Goal: Information Seeking & Learning: Learn about a topic

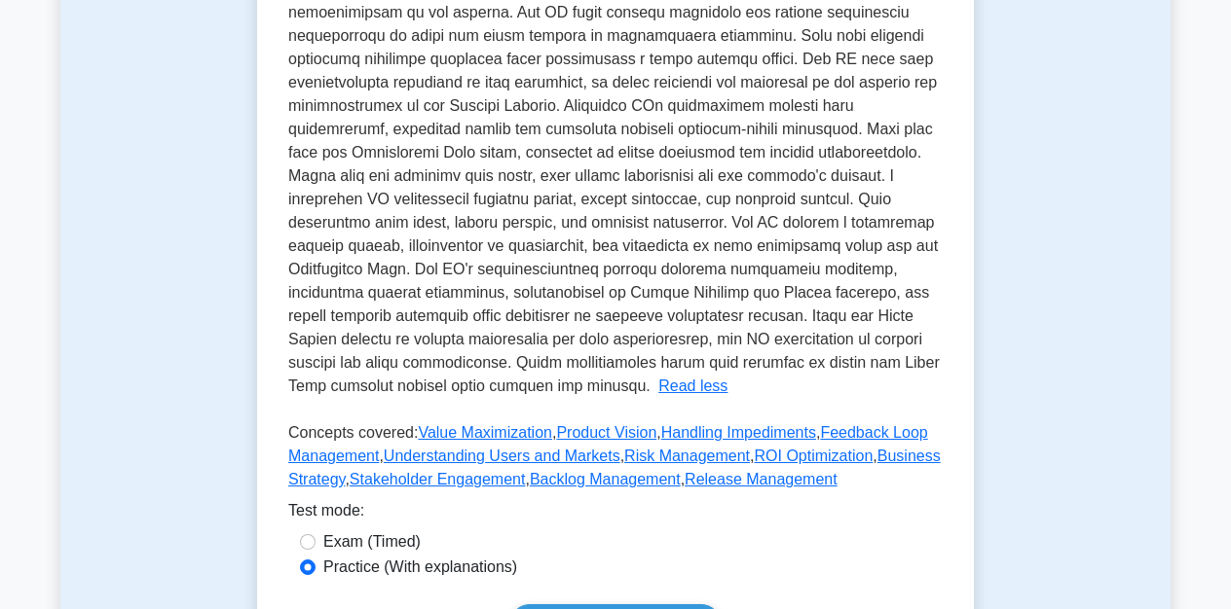
scroll to position [622, 0]
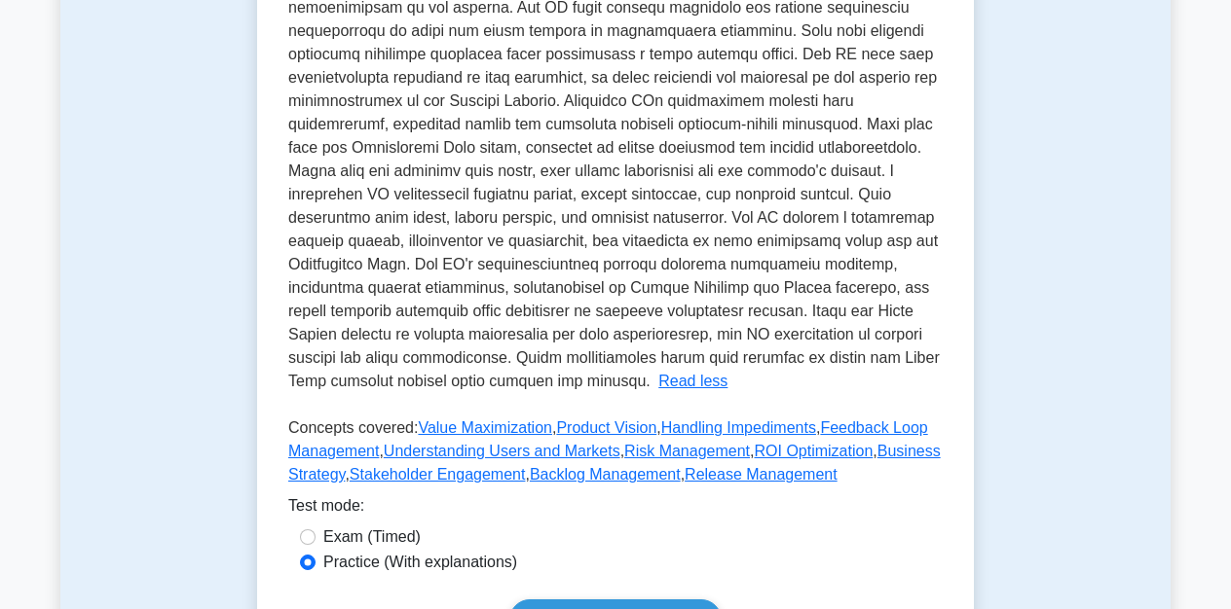
click at [320, 204] on div "The Product Owner (PO) serves as the crucial link between stakeholders and the …" at bounding box center [615, 148] width 654 height 491
click at [312, 201] on span at bounding box center [613, 148] width 651 height 484
copy span "acumen"
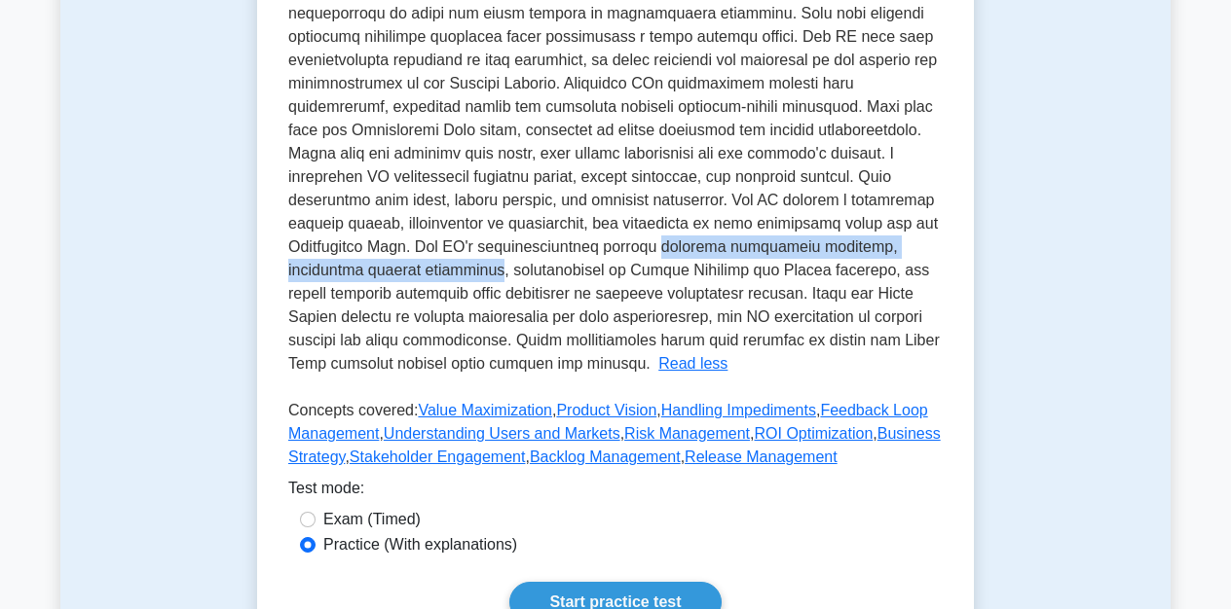
drag, startPoint x: 448, startPoint y: 249, endPoint x: 855, endPoint y: 248, distance: 406.9
click at [855, 248] on span at bounding box center [613, 130] width 651 height 484
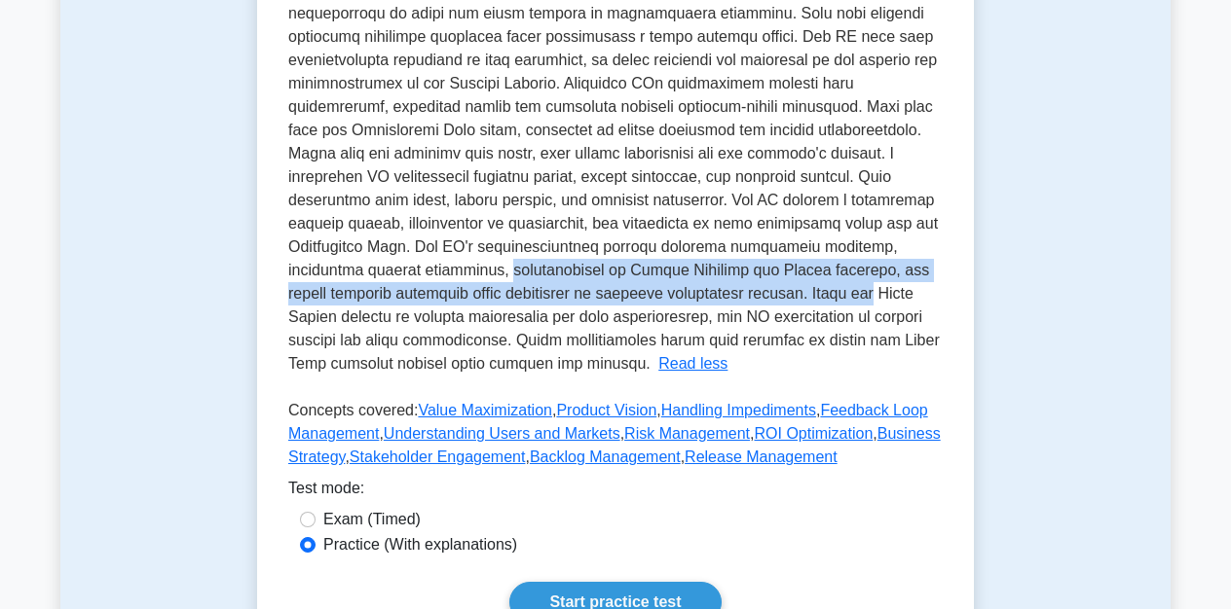
drag, startPoint x: 291, startPoint y: 270, endPoint x: 655, endPoint y: 280, distance: 364.3
click at [655, 280] on div "The Product Owner (PO) serves as the crucial link between stakeholders and the …" at bounding box center [615, 130] width 654 height 491
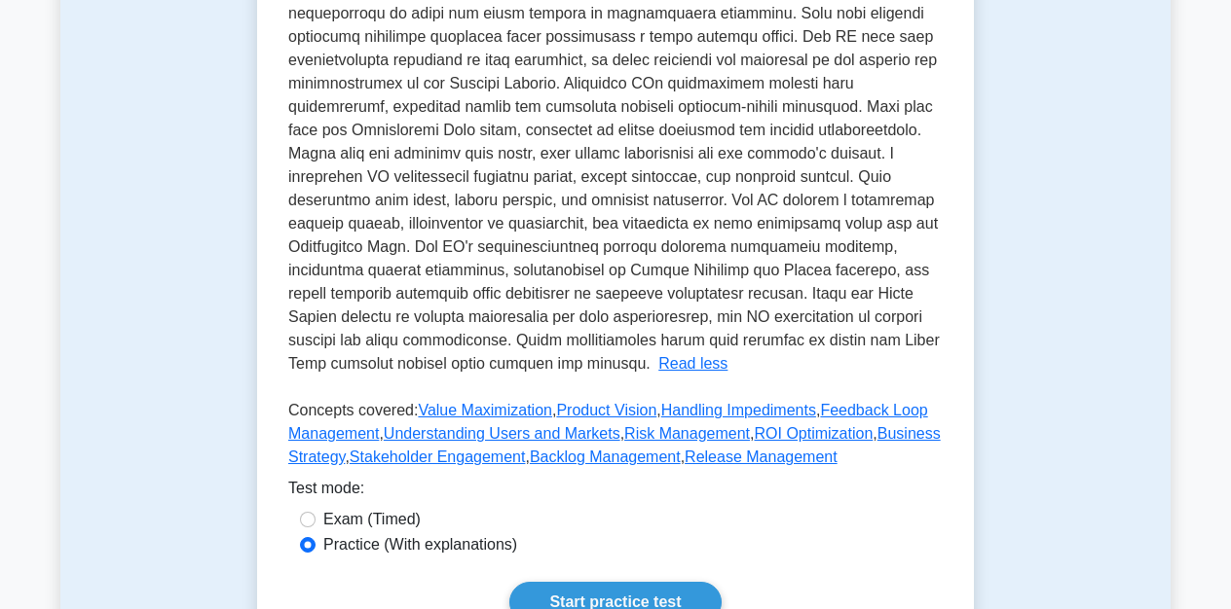
click at [668, 282] on div "The Product Owner (PO) serves as the crucial link between stakeholders and the …" at bounding box center [615, 130] width 654 height 491
click at [583, 295] on span at bounding box center [613, 130] width 651 height 484
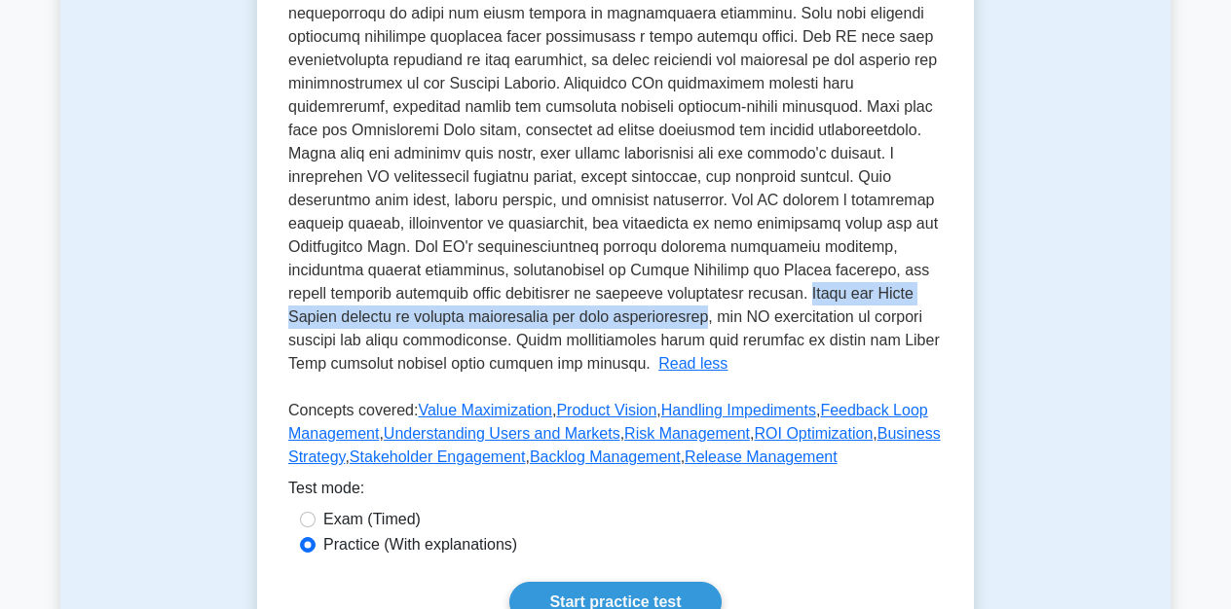
drag, startPoint x: 588, startPoint y: 295, endPoint x: 540, endPoint y: 326, distance: 57.0
click at [540, 326] on span at bounding box center [613, 130] width 651 height 484
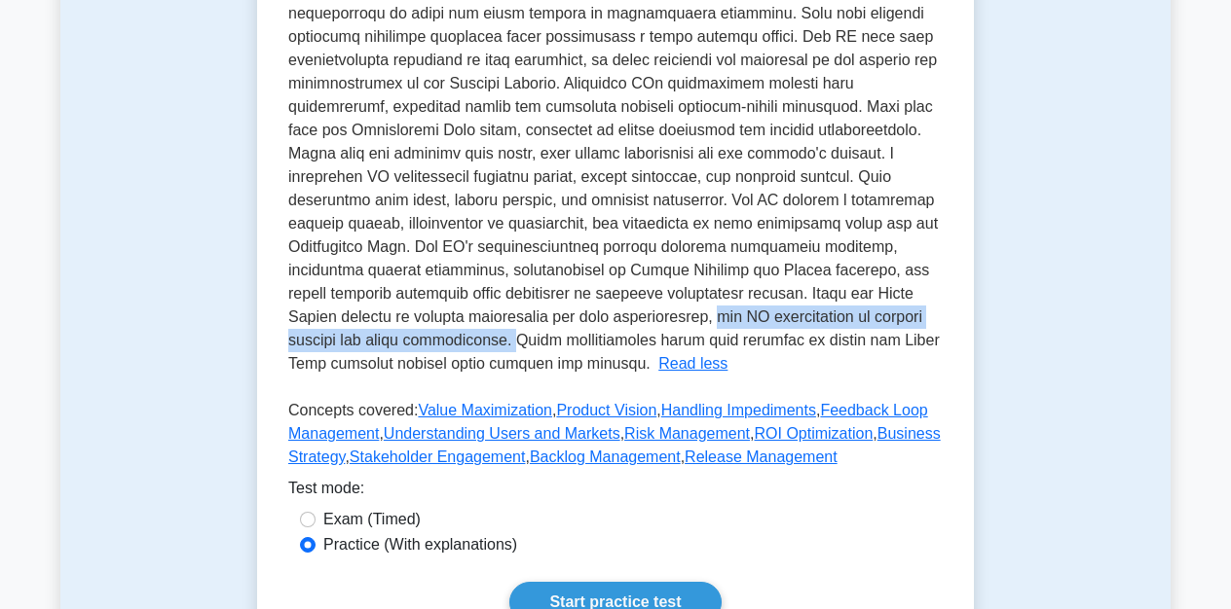
drag, startPoint x: 549, startPoint y: 326, endPoint x: 387, endPoint y: 344, distance: 162.6
click at [387, 344] on span at bounding box center [613, 130] width 651 height 484
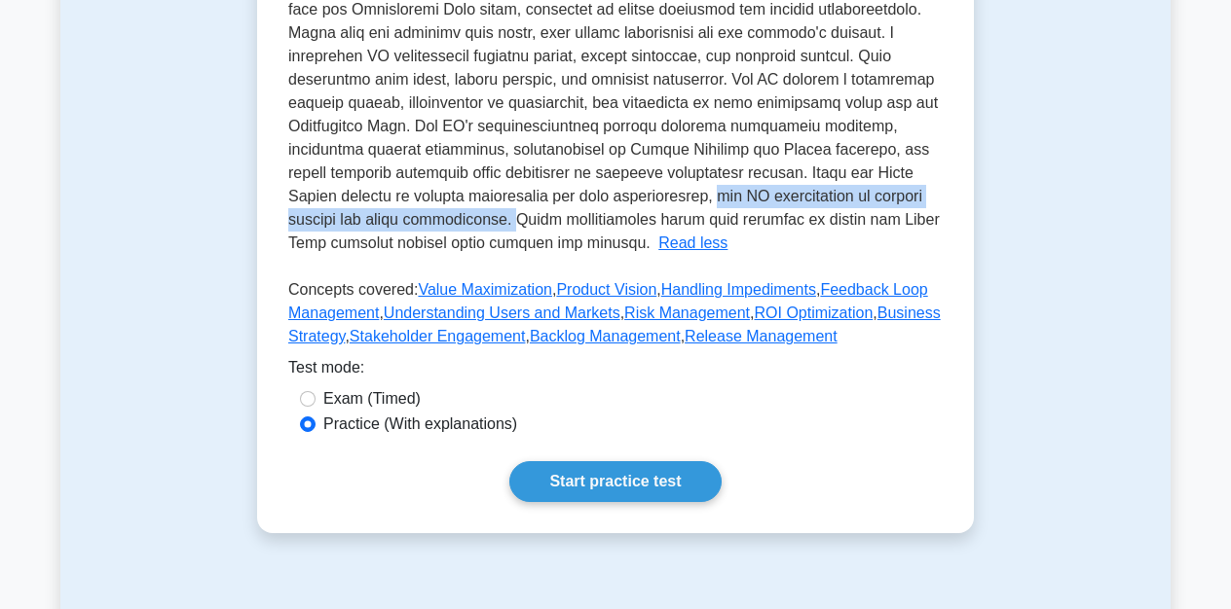
scroll to position [763, 0]
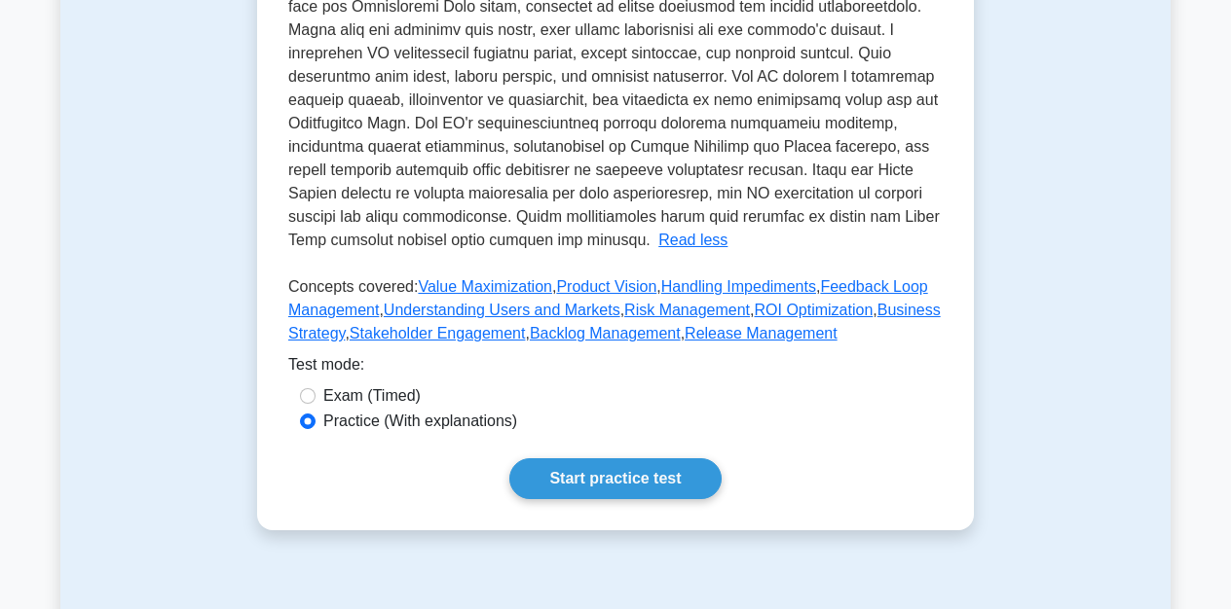
click at [877, 420] on div "Practice (With explanations)" at bounding box center [615, 421] width 631 height 23
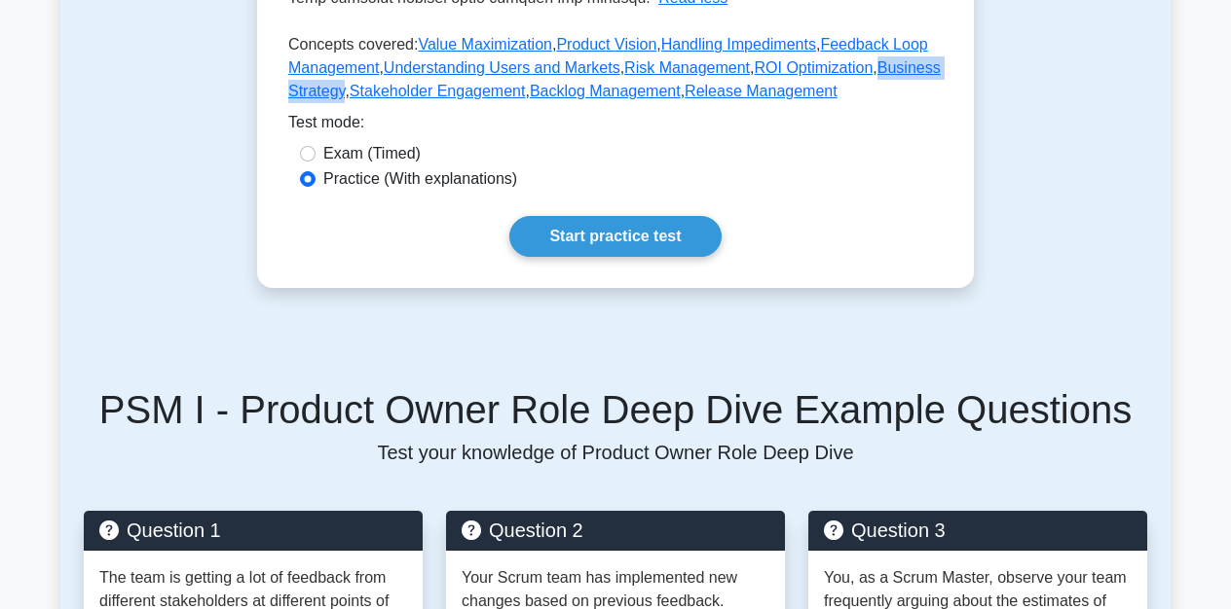
scroll to position [1010, 0]
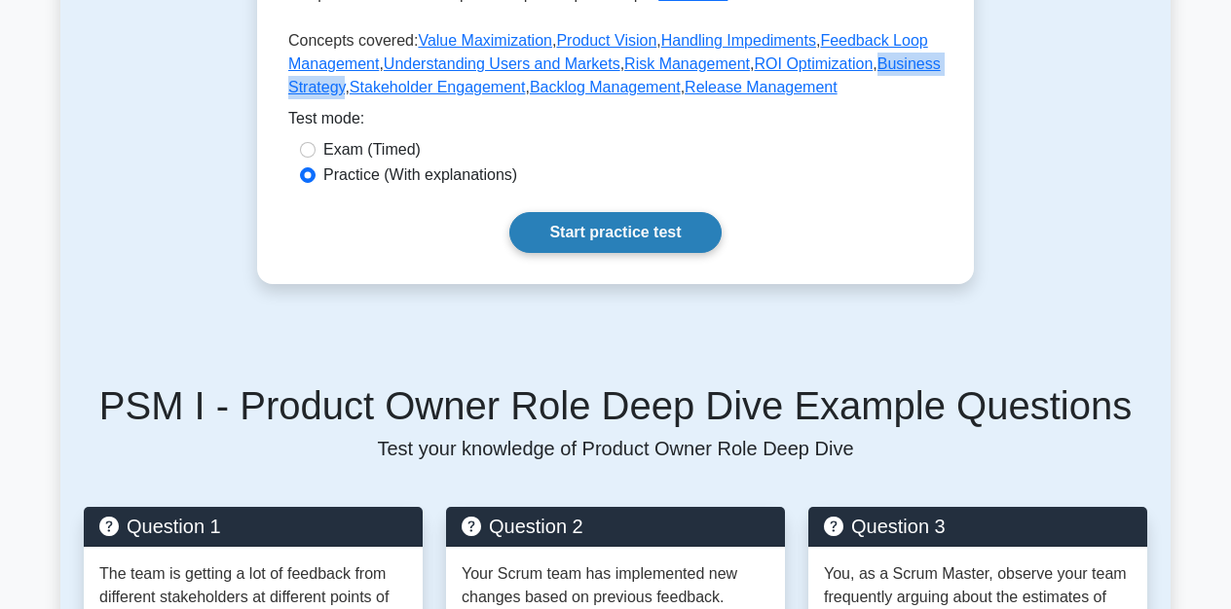
click at [611, 236] on link "Start practice test" at bounding box center [614, 232] width 211 height 41
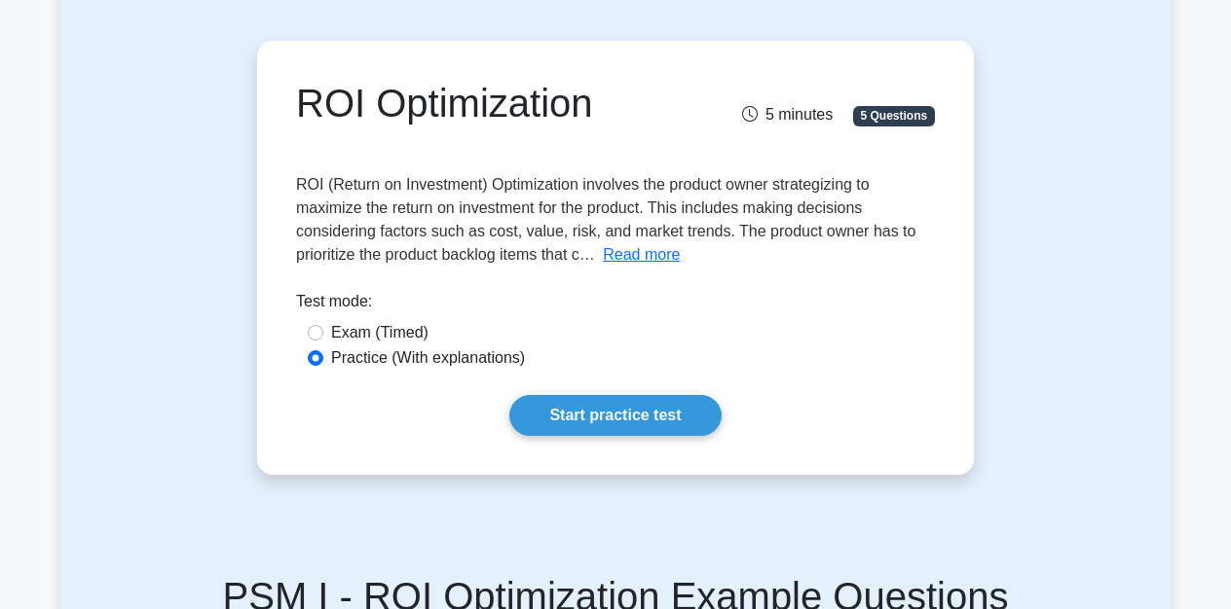
scroll to position [152, 0]
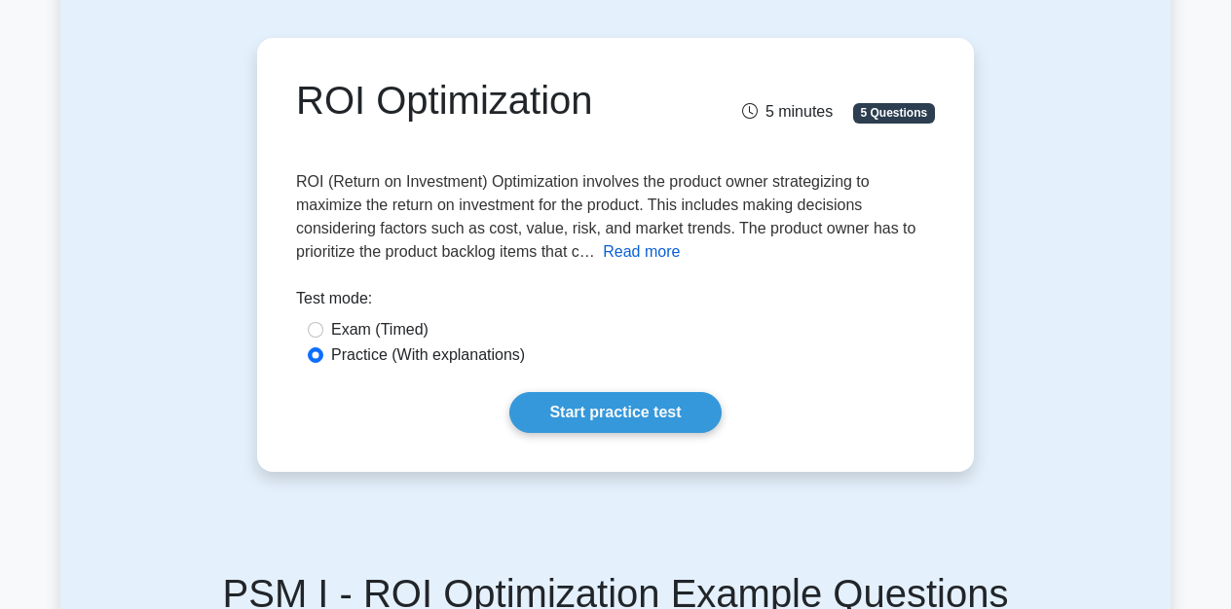
click at [620, 256] on button "Read more" at bounding box center [641, 251] width 77 height 23
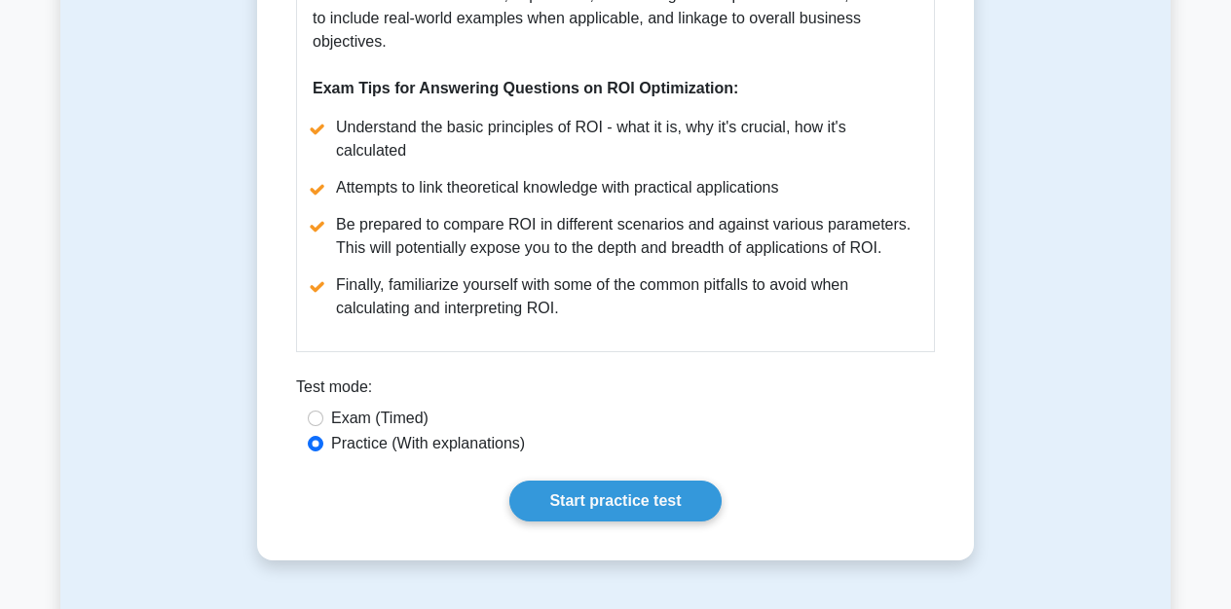
scroll to position [1011, 0]
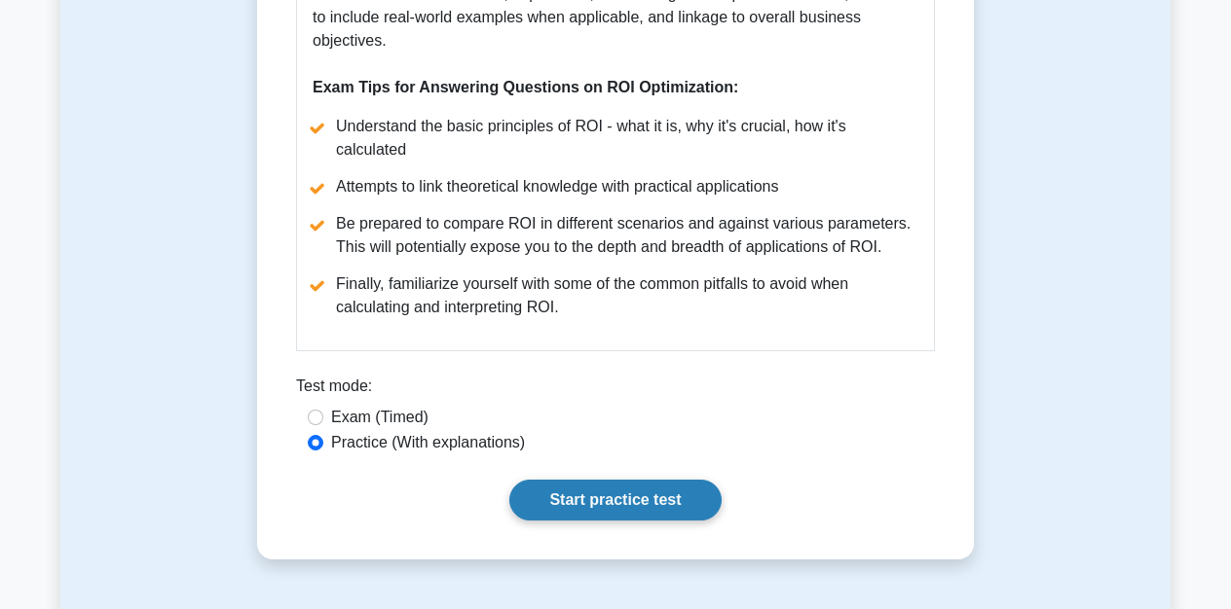
click at [630, 502] on link "Start practice test" at bounding box center [614, 500] width 211 height 41
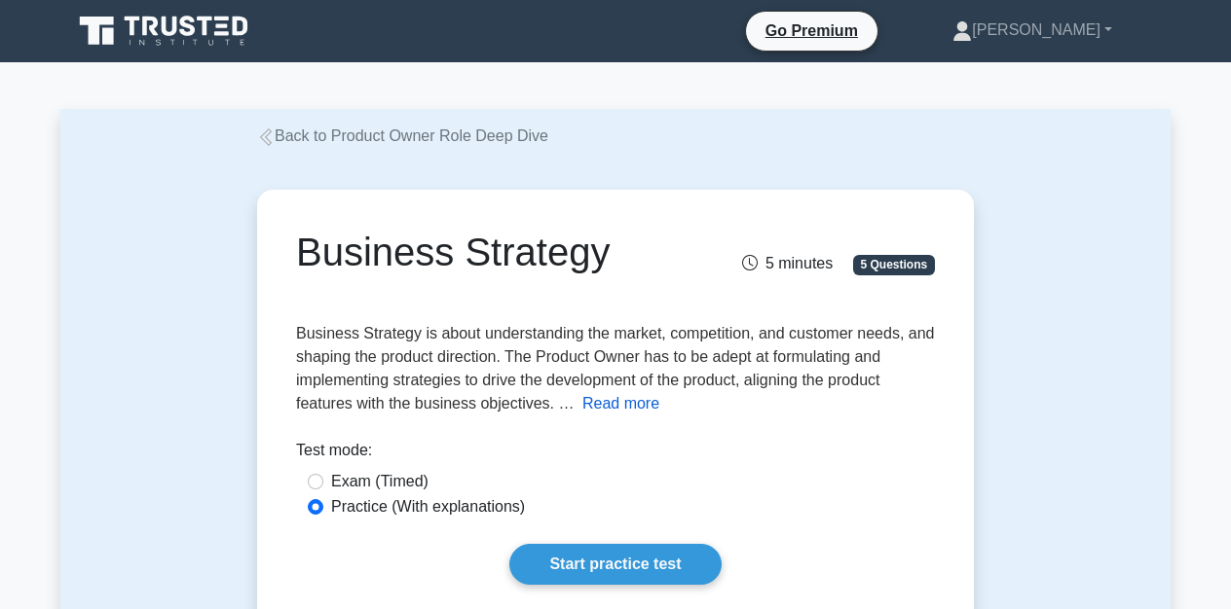
click at [631, 405] on button "Read more" at bounding box center [620, 403] width 77 height 23
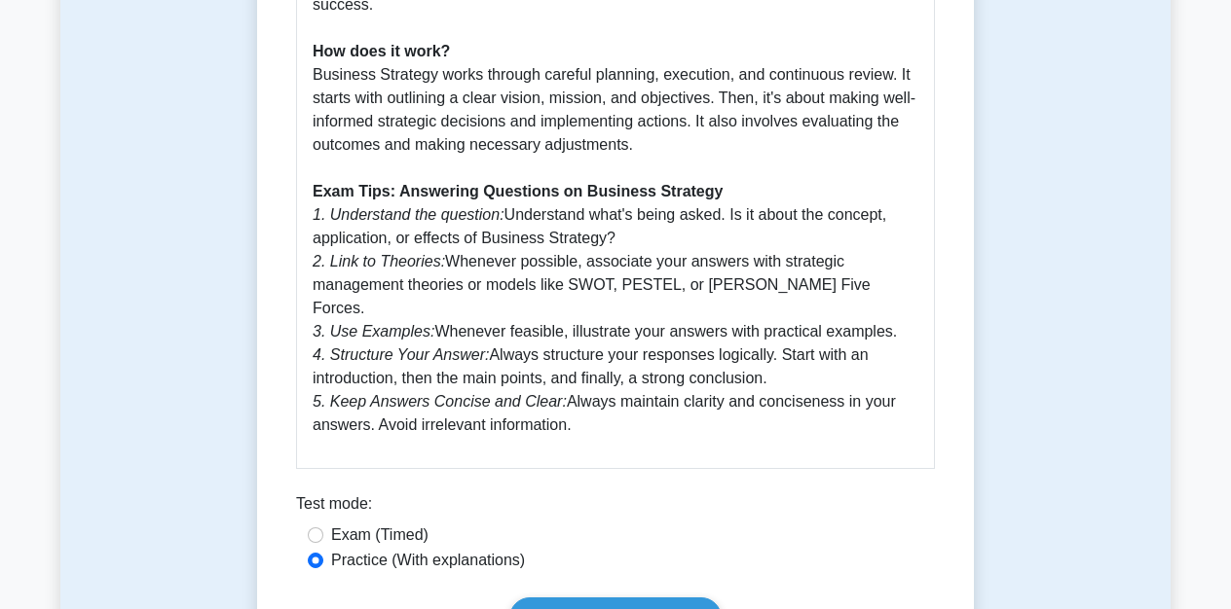
scroll to position [767, 0]
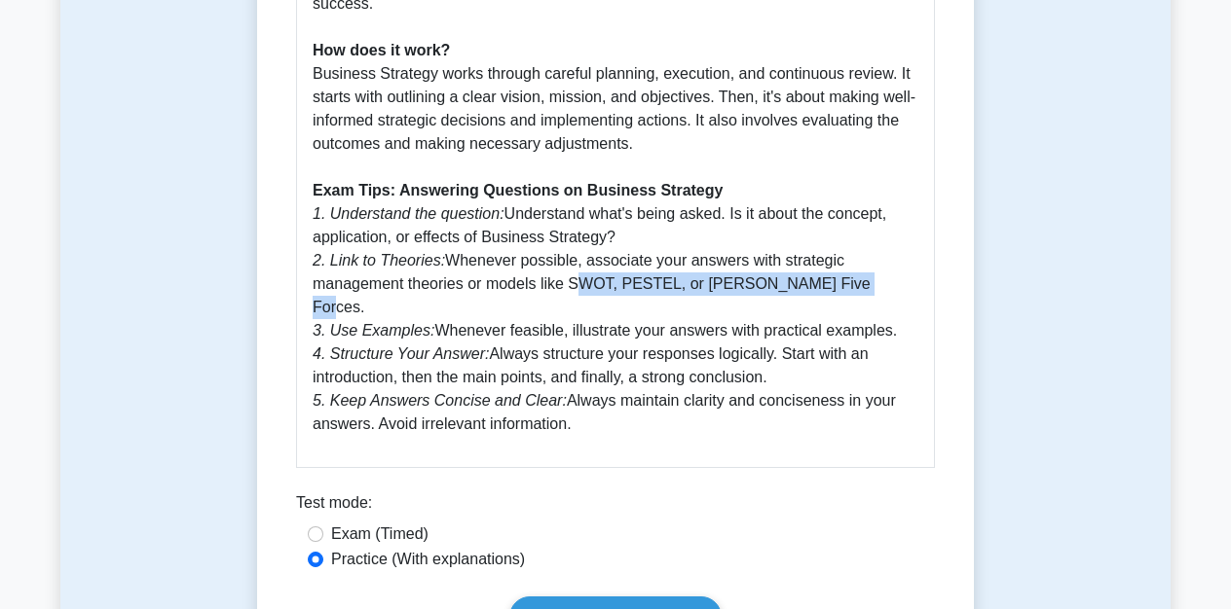
drag, startPoint x: 834, startPoint y: 282, endPoint x: 570, endPoint y: 288, distance: 264.9
click at [570, 288] on p "What is Business Strategy? Business Strategy is a plan of action designed to ac…" at bounding box center [616, 109] width 606 height 654
copy p "SWOT, PESTEL, or Porter's Five Forces."
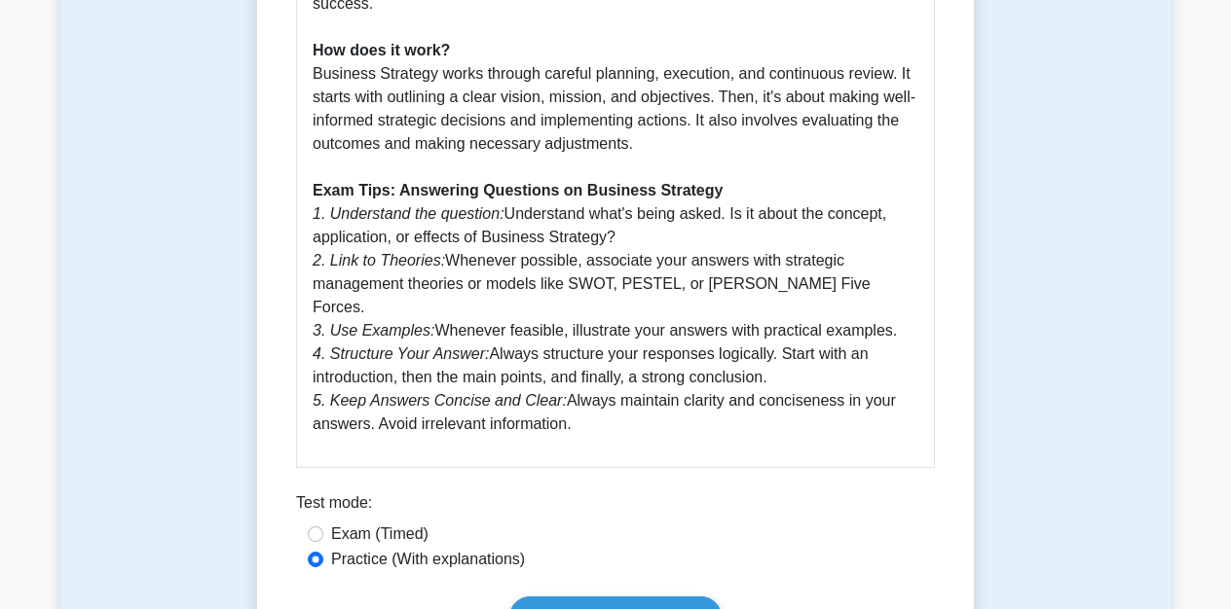
click at [653, 395] on p "What is Business Strategy? Business Strategy is a plan of action designed to ac…" at bounding box center [616, 109] width 606 height 654
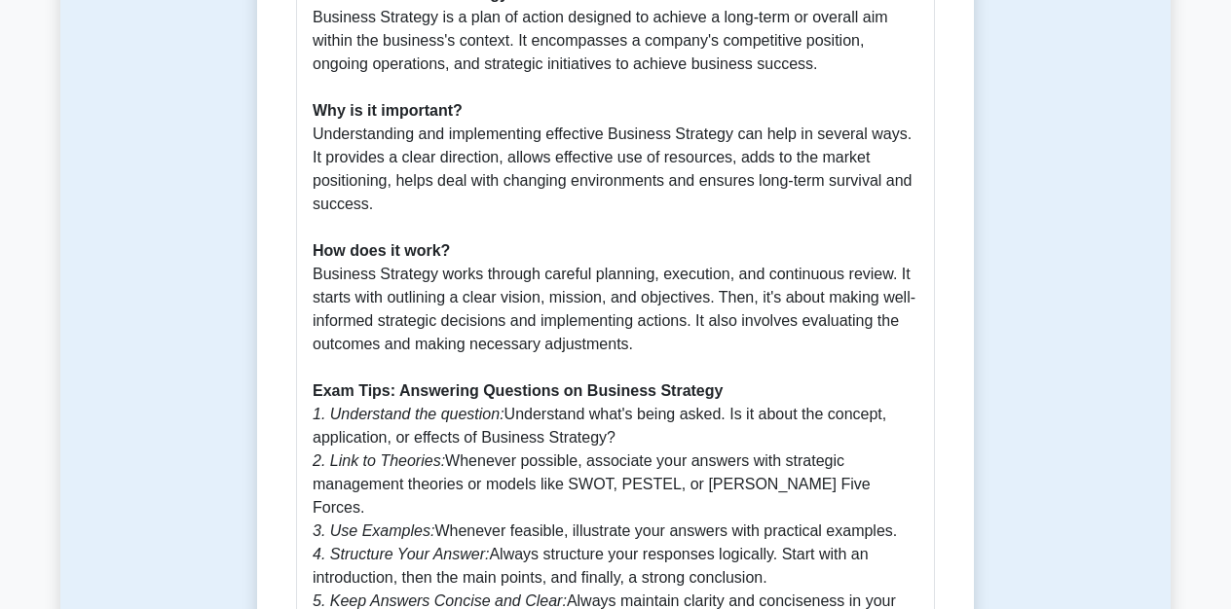
scroll to position [103, 0]
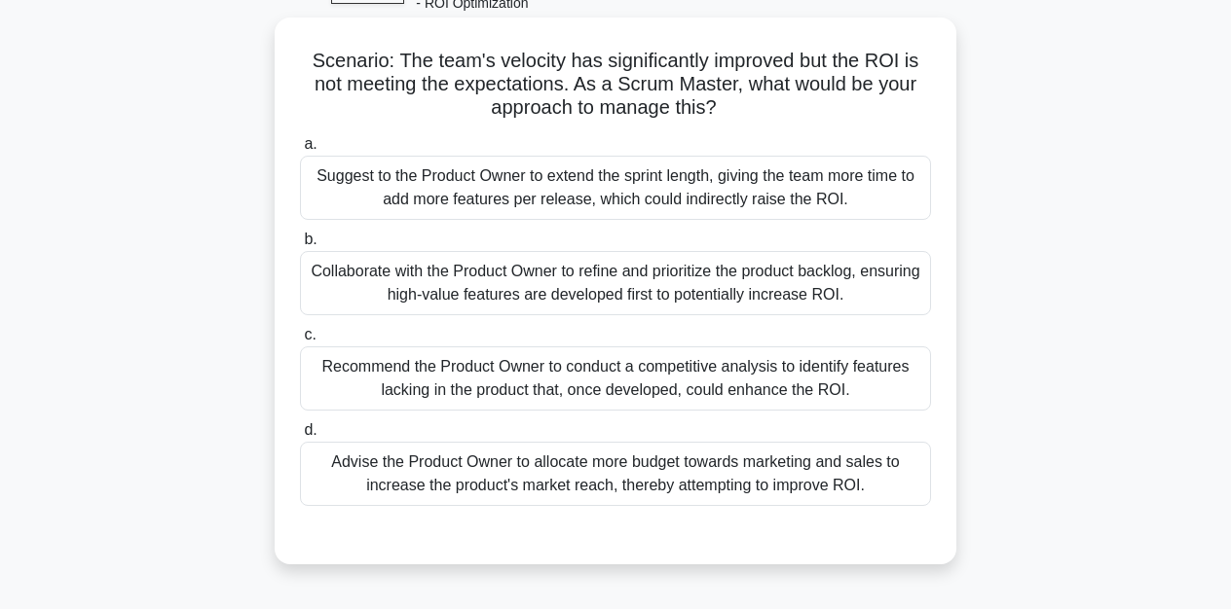
scroll to position [117, 0]
click at [590, 390] on div "Recommend the Product Owner to conduct a competitive analysis to identify featu…" at bounding box center [615, 377] width 631 height 64
click at [300, 340] on input "c. Recommend the Product Owner to conduct a competitive analysis to identify fe…" at bounding box center [300, 333] width 0 height 13
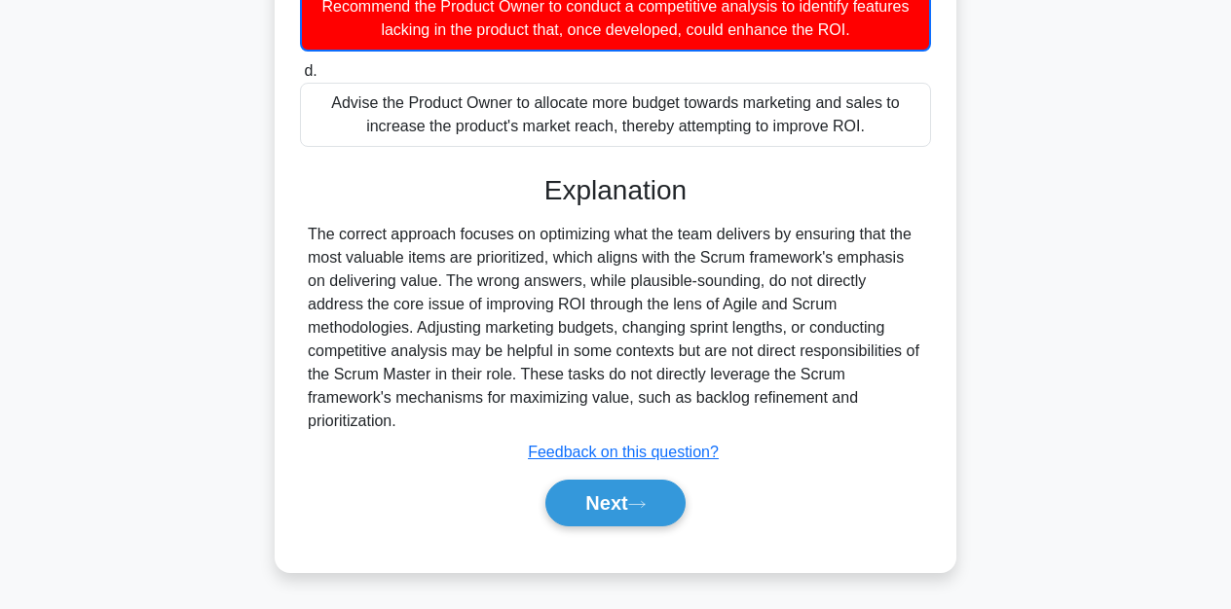
scroll to position [476, 0]
click at [610, 508] on button "Next" at bounding box center [614, 503] width 139 height 47
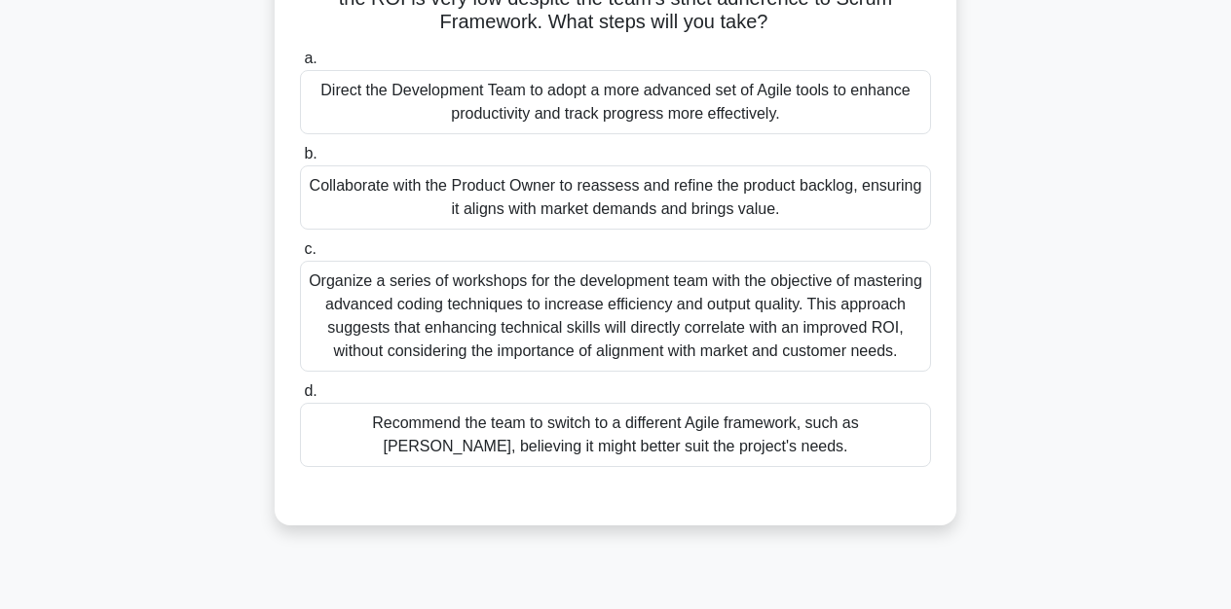
scroll to position [207, 0]
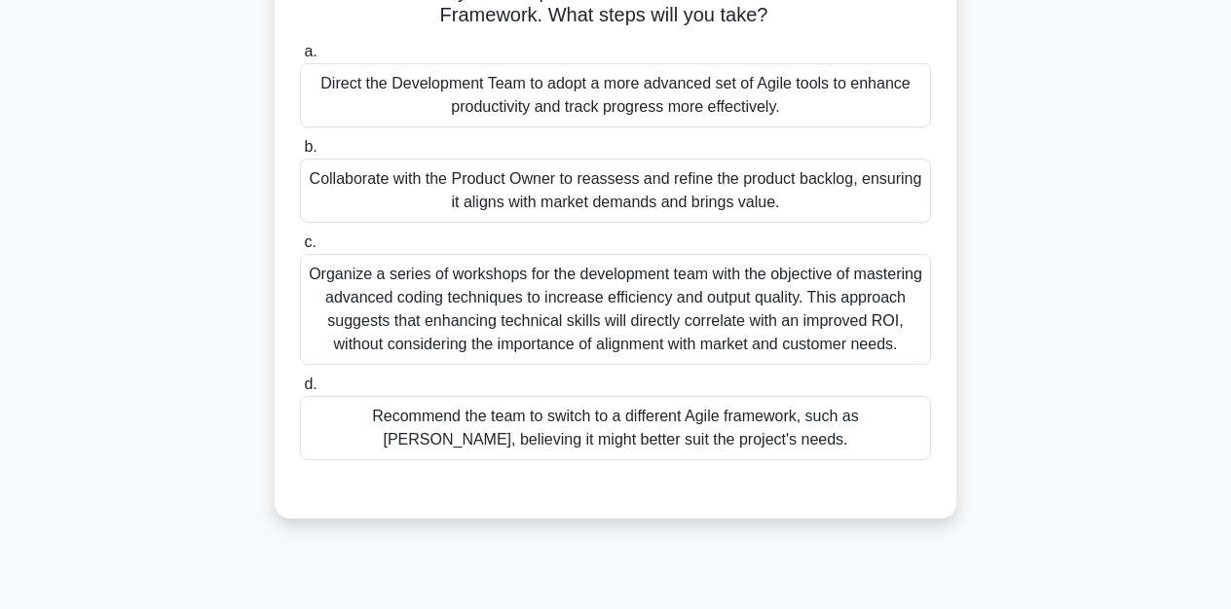
click at [474, 186] on div "Collaborate with the Product Owner to reassess and refine the product backlog, …" at bounding box center [615, 191] width 631 height 64
click at [300, 154] on input "b. Collaborate with the Product Owner to reassess and refine the product backlo…" at bounding box center [300, 147] width 0 height 13
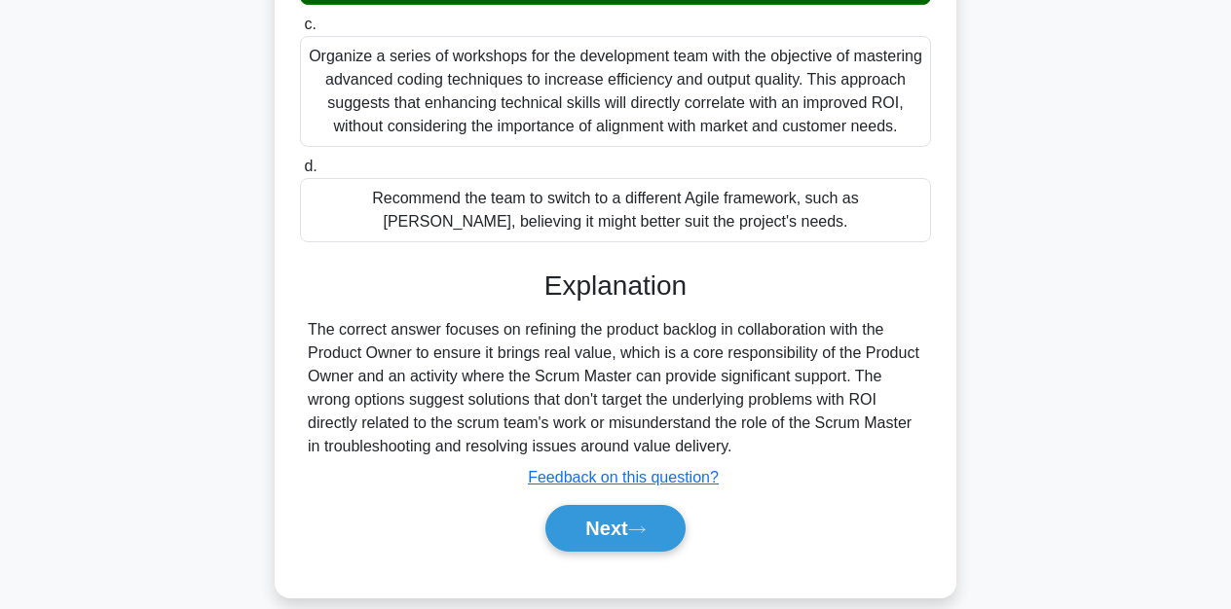
scroll to position [427, 0]
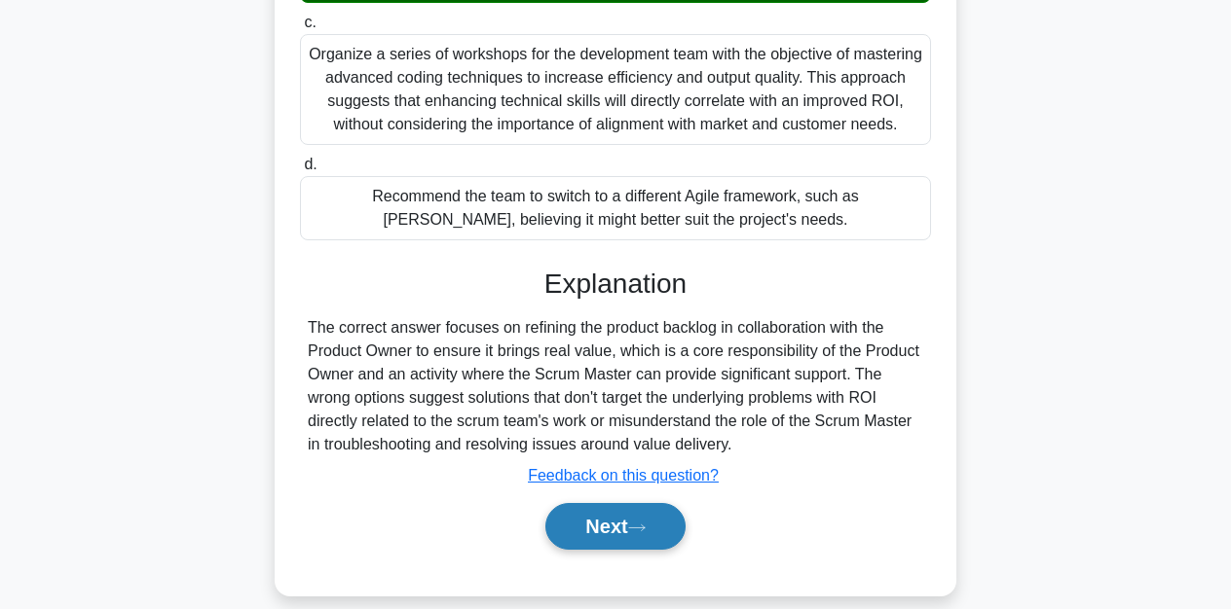
click at [622, 525] on button "Next" at bounding box center [614, 526] width 139 height 47
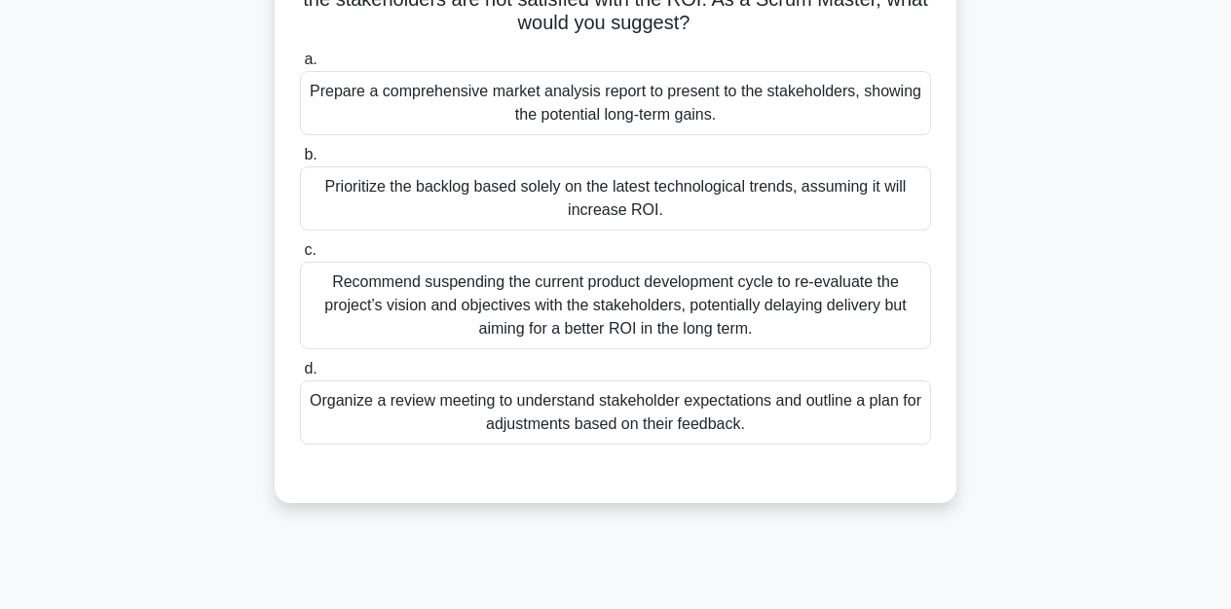
scroll to position [201, 0]
click at [657, 435] on div "Organize a review meeting to understand stakeholder expectations and outline a …" at bounding box center [615, 412] width 631 height 64
click at [300, 375] on input "d. Organize a review meeting to understand stakeholder expectations and outline…" at bounding box center [300, 368] width 0 height 13
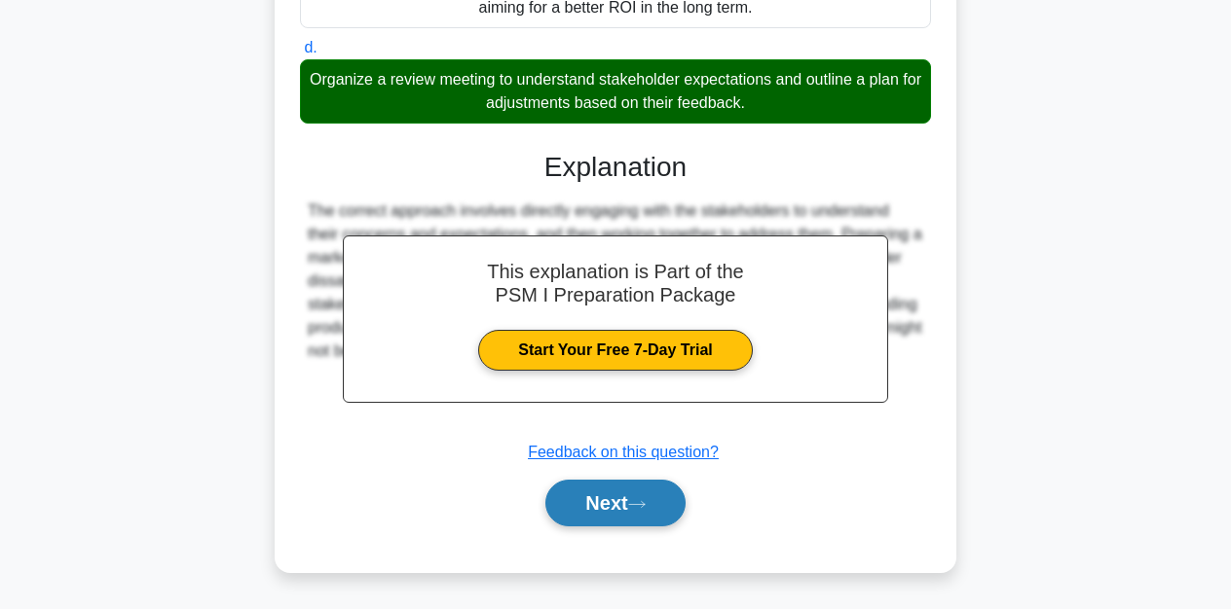
scroll to position [521, 0]
click at [630, 507] on button "Next" at bounding box center [614, 503] width 139 height 47
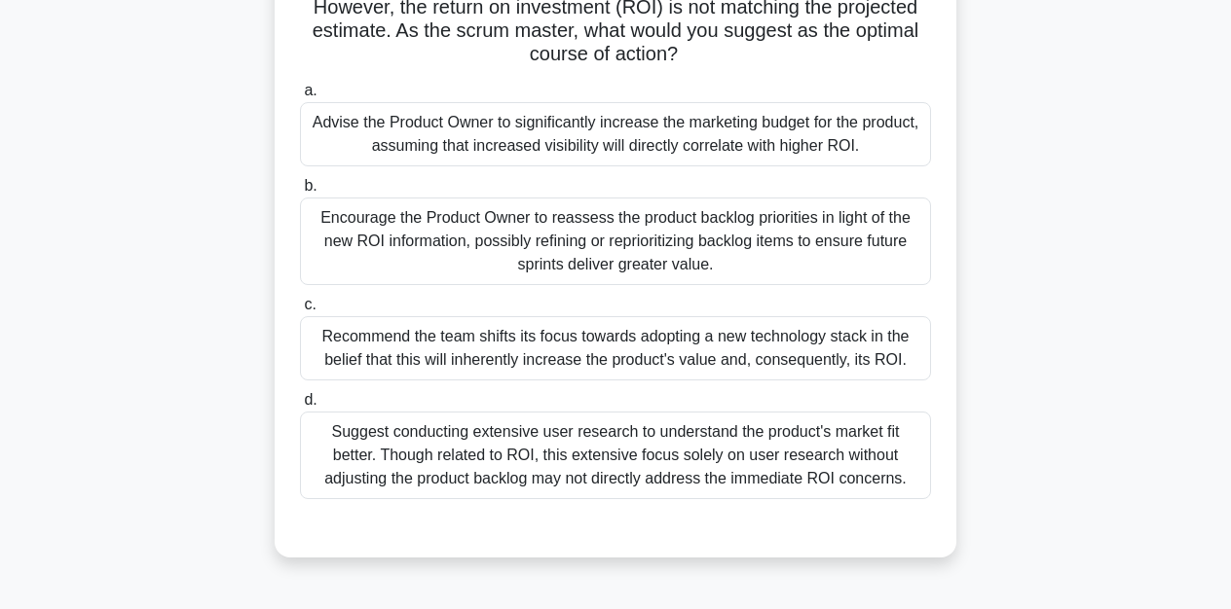
scroll to position [194, 0]
click at [643, 261] on div "Encourage the Product Owner to reassess the product backlog priorities in light…" at bounding box center [615, 240] width 631 height 88
click at [300, 191] on input "b. Encourage the Product Owner to reassess the product backlog priorities in li…" at bounding box center [300, 184] width 0 height 13
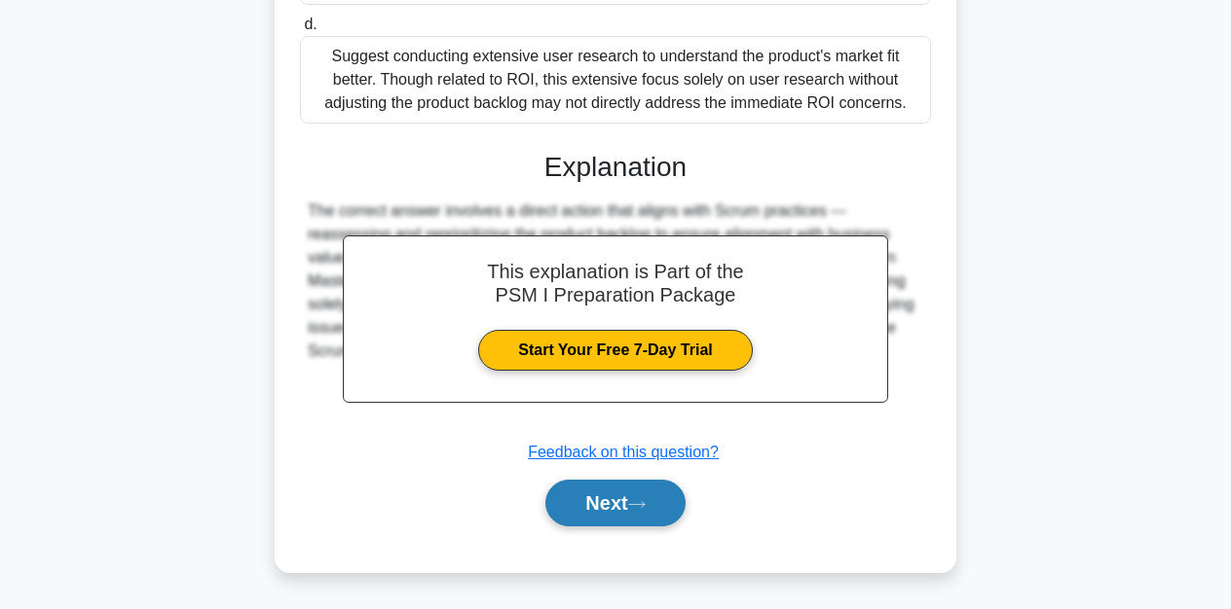
scroll to position [568, 0]
click at [625, 504] on button "Next" at bounding box center [614, 503] width 139 height 47
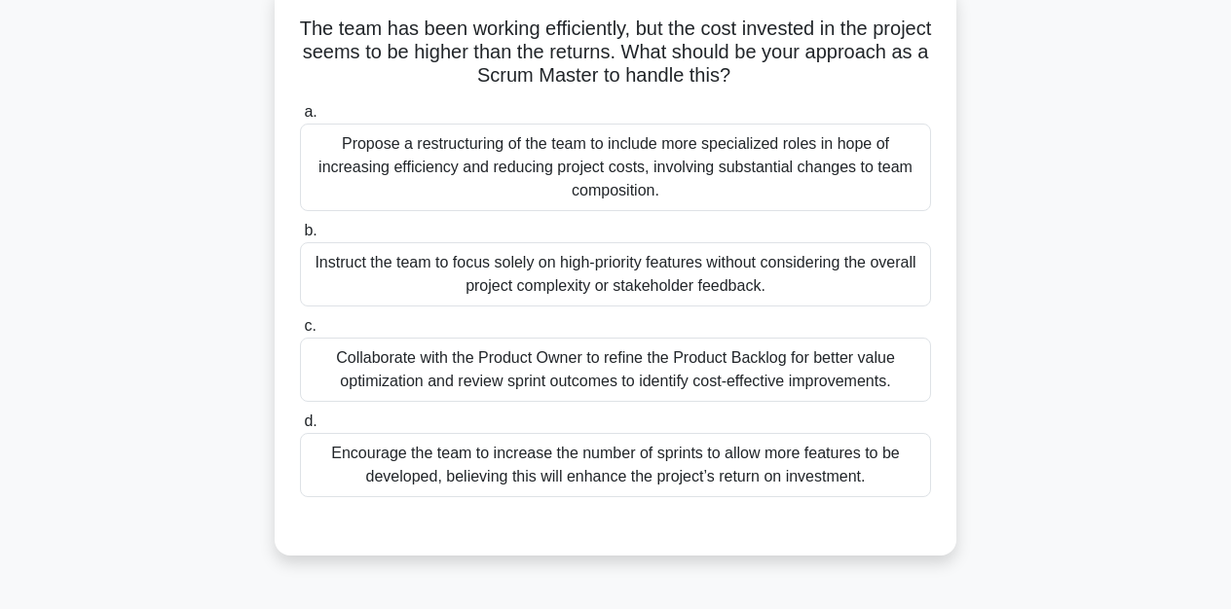
scroll to position [146, 0]
click at [563, 368] on div "Collaborate with the Product Owner to refine the Product Backlog for better val…" at bounding box center [615, 371] width 631 height 64
click at [300, 334] on input "c. Collaborate with the Product Owner to refine the Product Backlog for better …" at bounding box center [300, 327] width 0 height 13
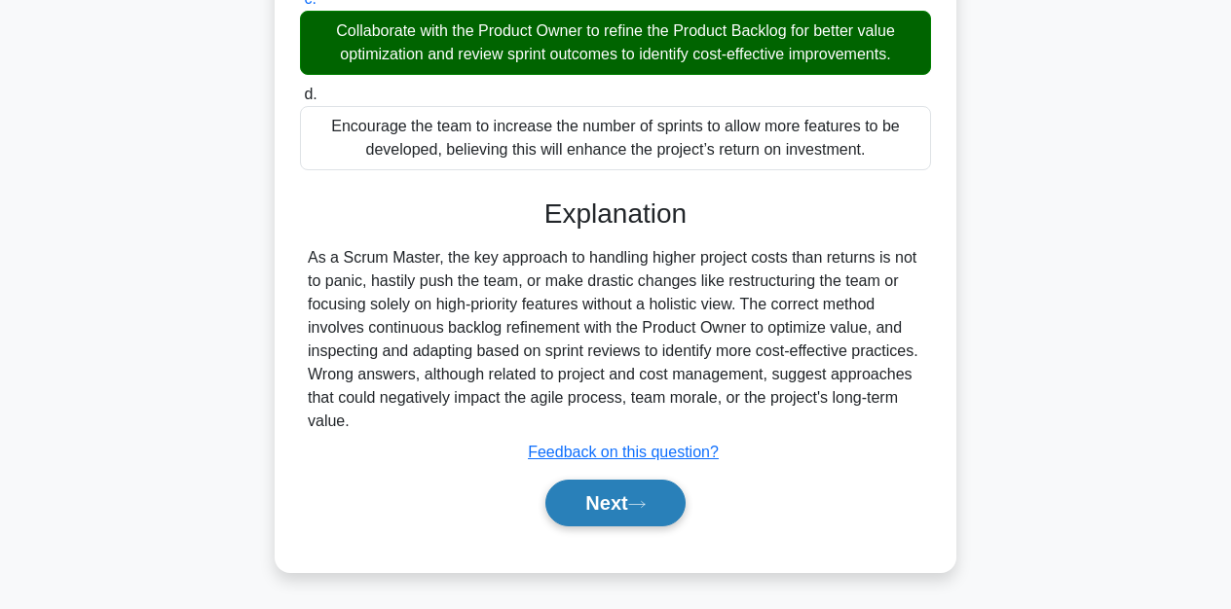
scroll to position [474, 0]
click at [616, 499] on button "Next" at bounding box center [614, 503] width 139 height 47
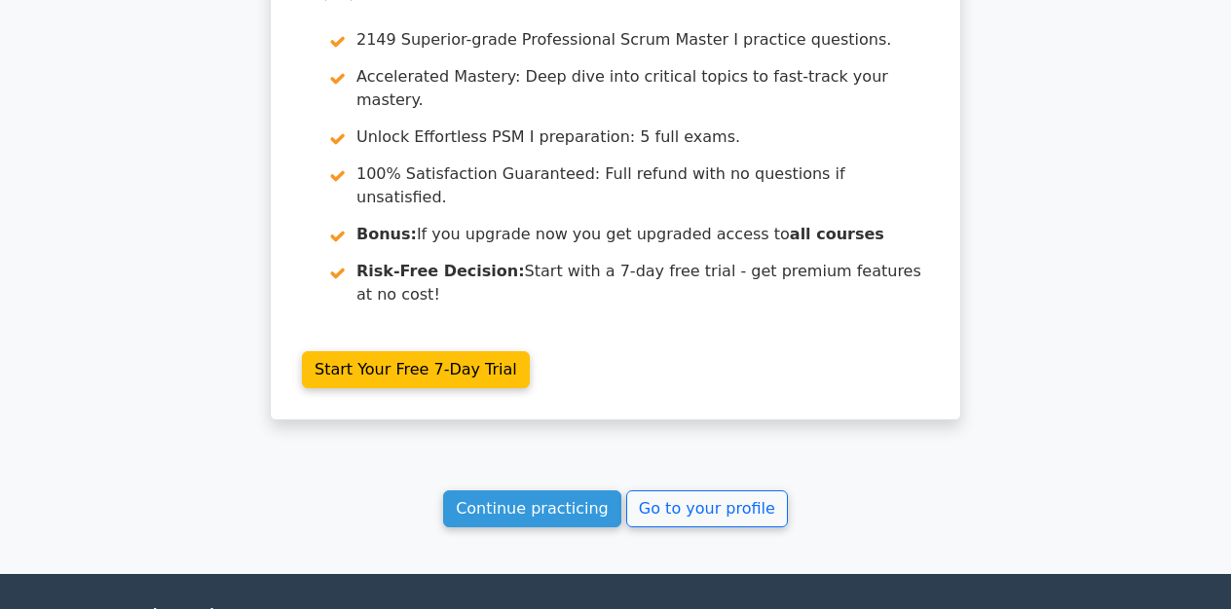
scroll to position [2960, 0]
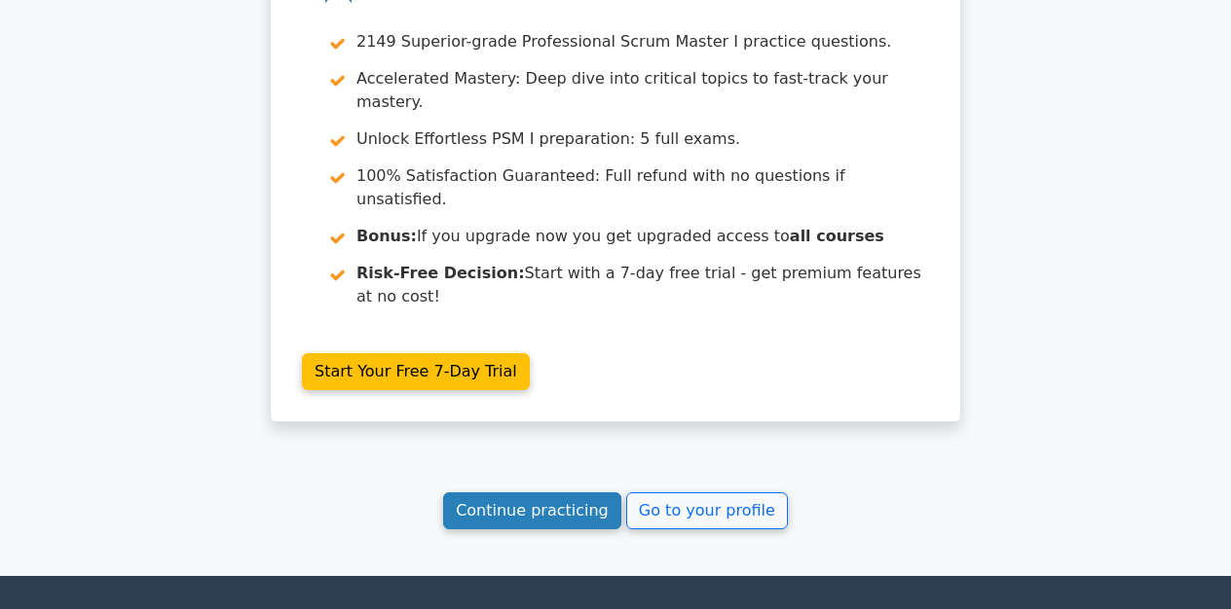
click at [554, 493] on link "Continue practicing" at bounding box center [532, 511] width 178 height 37
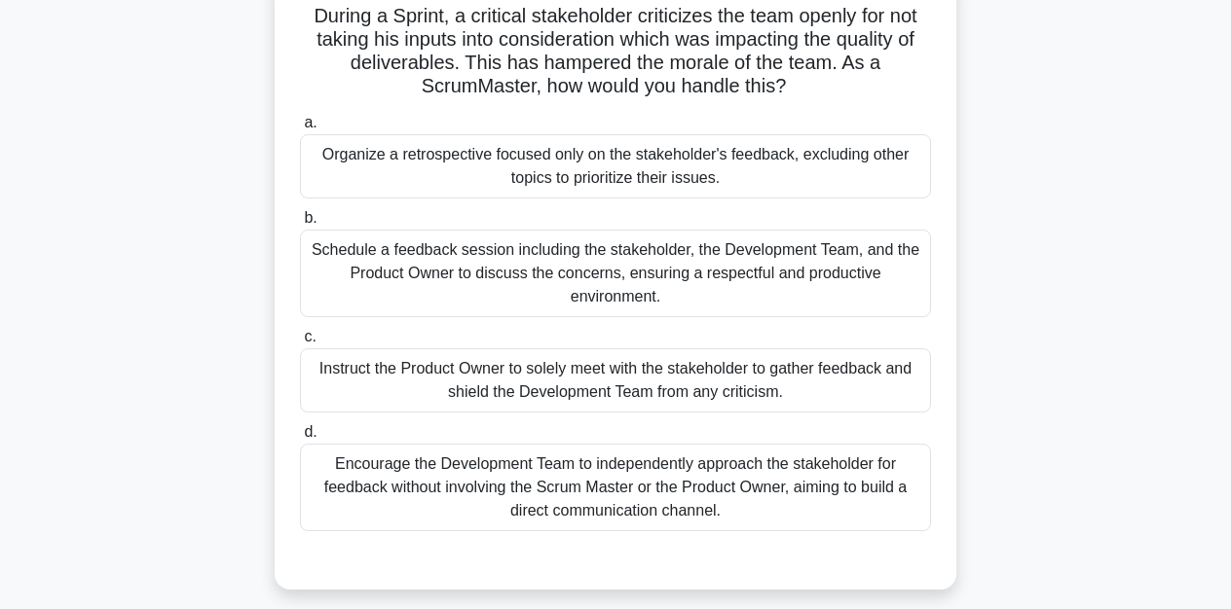
scroll to position [137, 0]
click at [570, 255] on div "Schedule a feedback session including the stakeholder, the Development Team, an…" at bounding box center [615, 273] width 631 height 88
click at [300, 224] on input "b. Schedule a feedback session including the stakeholder, the Development Team,…" at bounding box center [300, 217] width 0 height 13
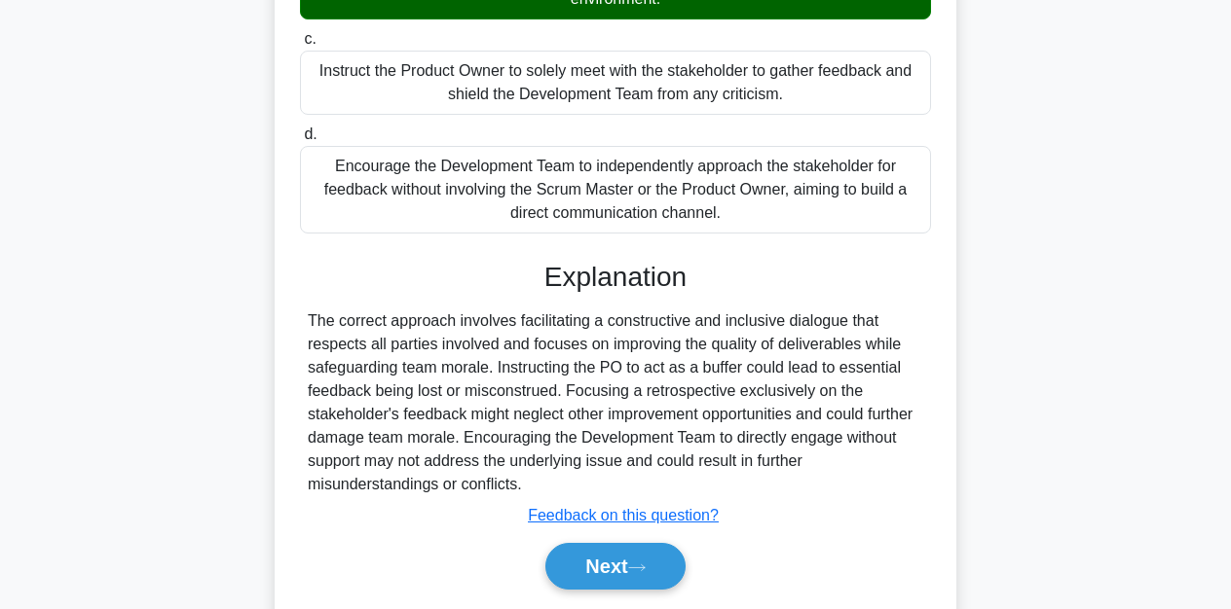
scroll to position [436, 0]
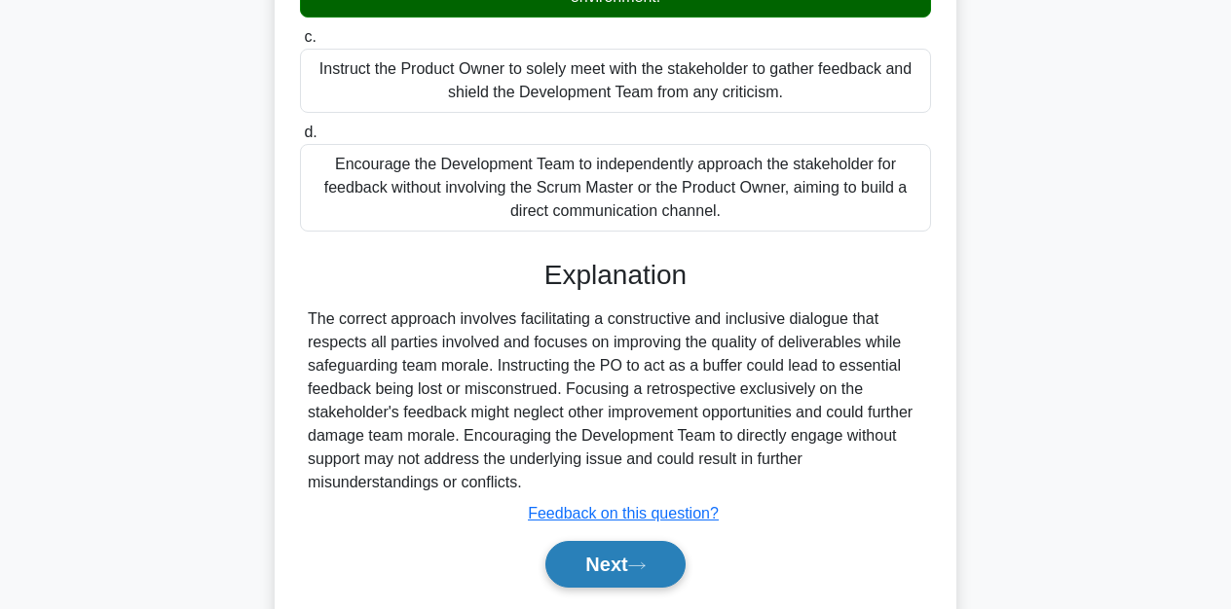
click at [645, 566] on icon at bounding box center [637, 566] width 18 height 11
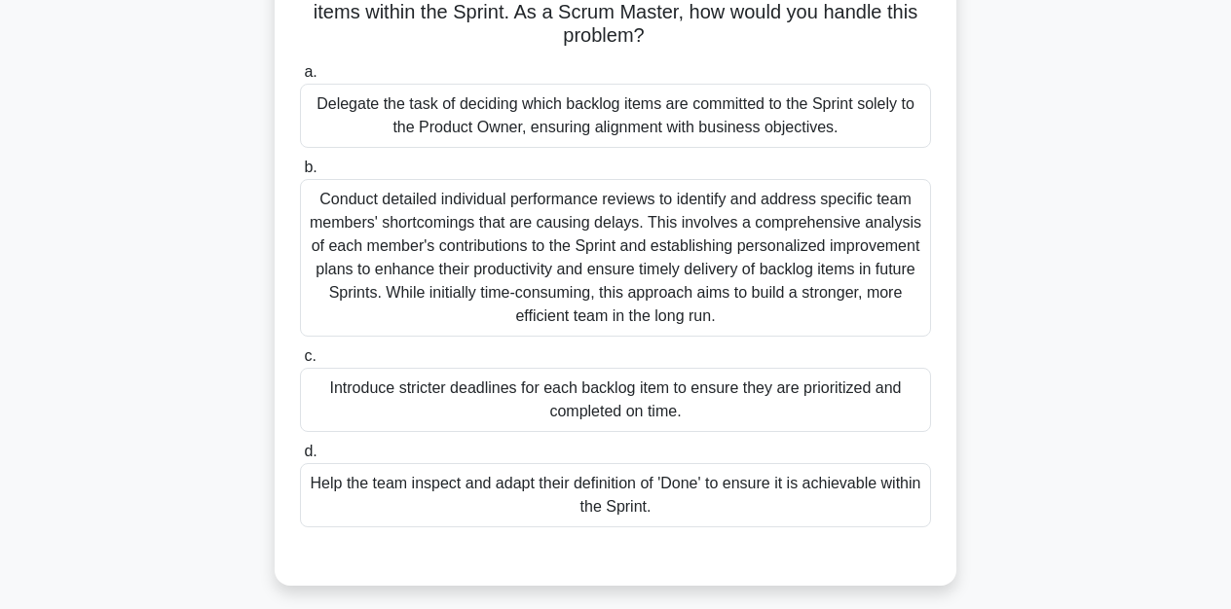
scroll to position [174, 0]
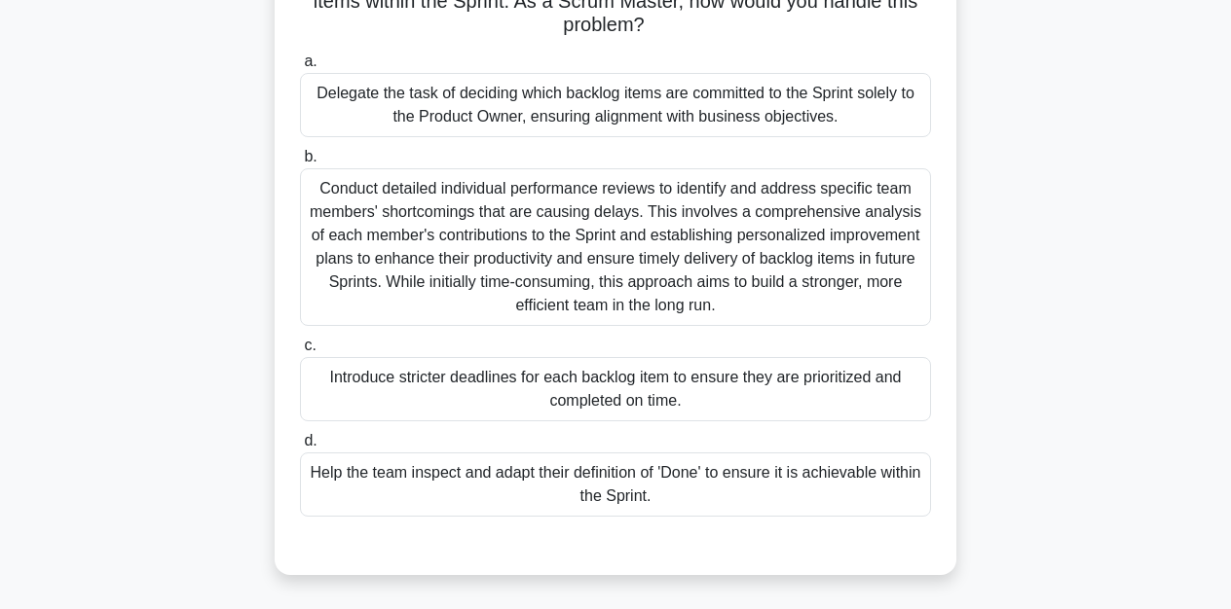
click at [584, 493] on div "Help the team inspect and adapt their definition of 'Done' to ensure it is achi…" at bounding box center [615, 485] width 631 height 64
click at [300, 448] on input "d. Help the team inspect and adapt their definition of 'Done' to ensure it is a…" at bounding box center [300, 441] width 0 height 13
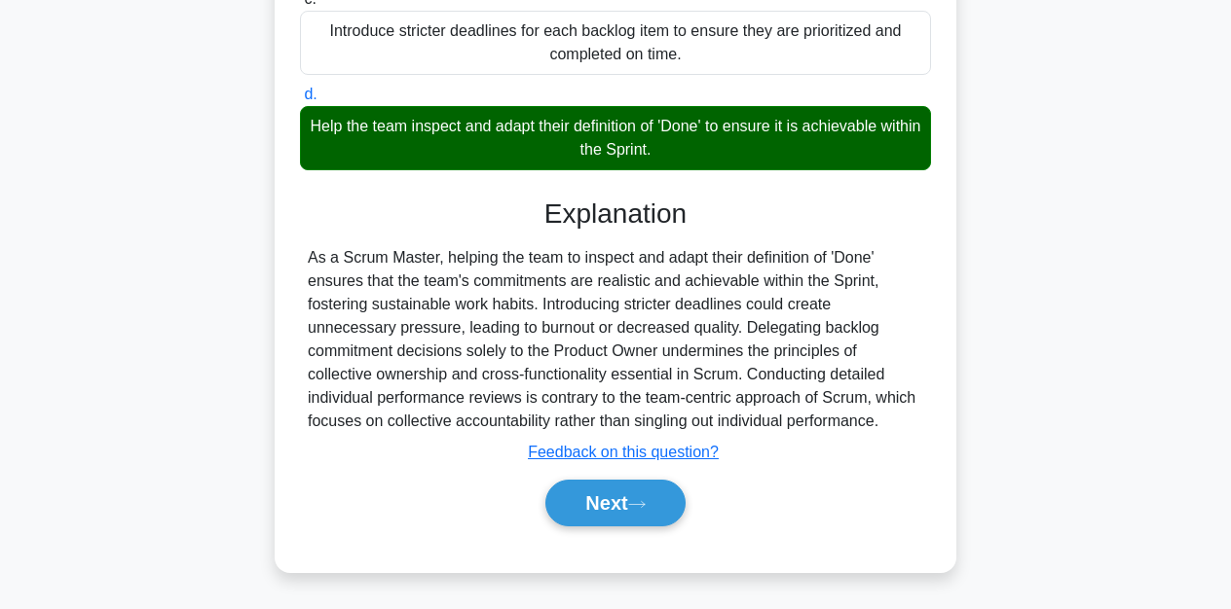
scroll to position [521, 0]
click at [610, 511] on button "Next" at bounding box center [614, 503] width 139 height 47
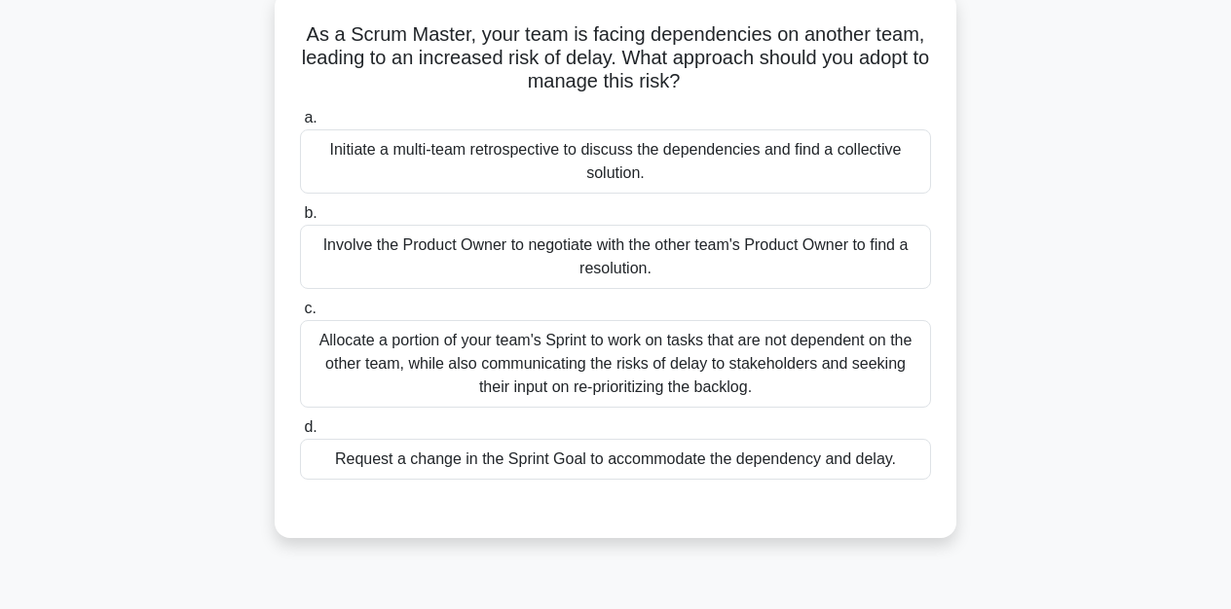
scroll to position [115, 0]
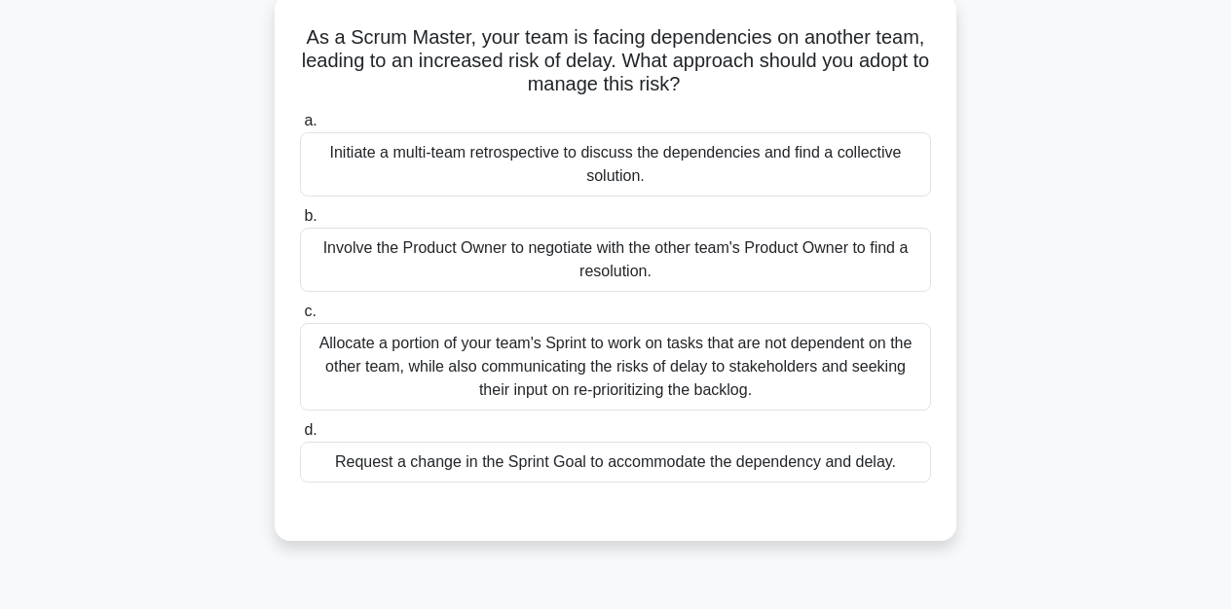
click at [612, 170] on div "Initiate a multi-team retrospective to discuss the dependencies and find a coll…" at bounding box center [615, 164] width 631 height 64
click at [300, 128] on input "a. Initiate a multi-team retrospective to discuss the dependencies and find a c…" at bounding box center [300, 121] width 0 height 13
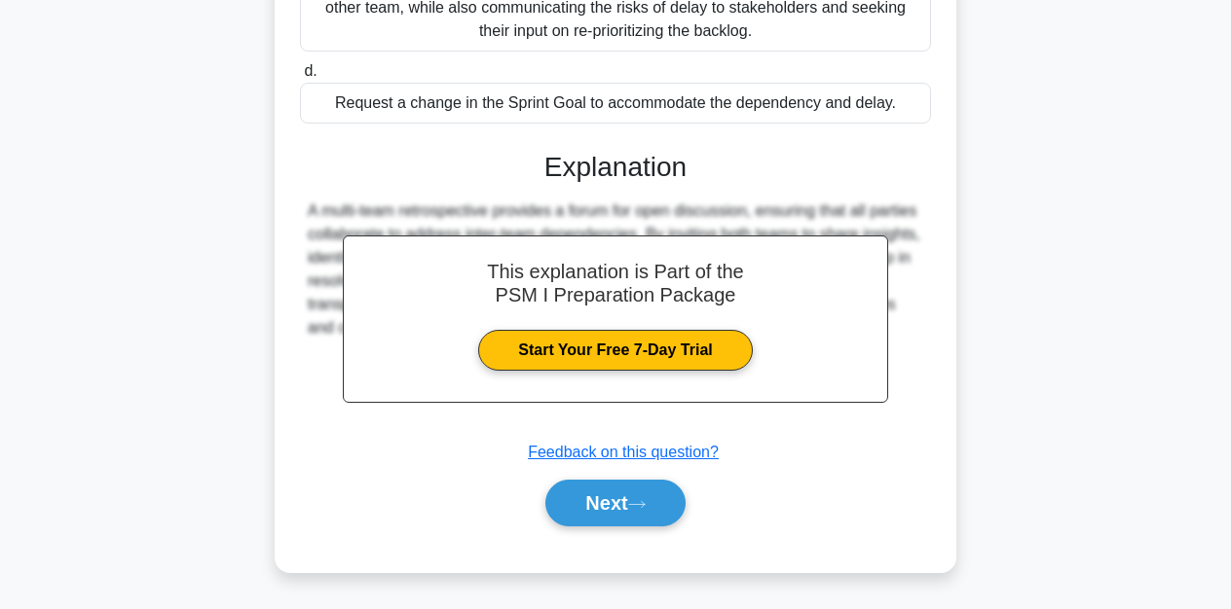
scroll to position [474, 0]
click at [627, 499] on button "Next" at bounding box center [614, 503] width 139 height 47
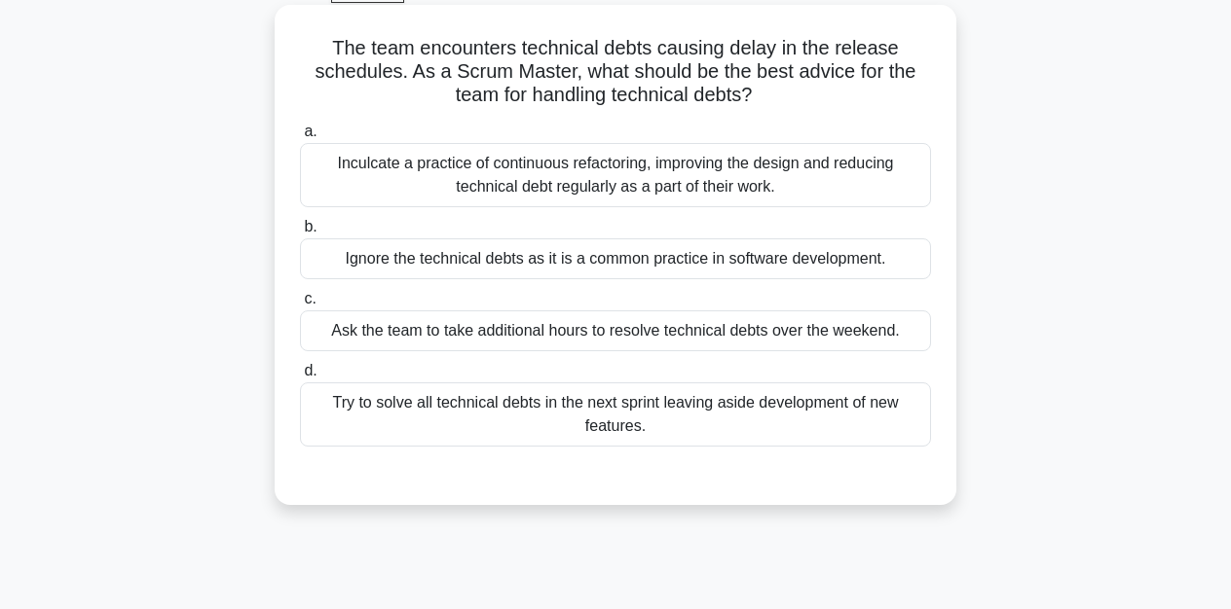
scroll to position [109, 0]
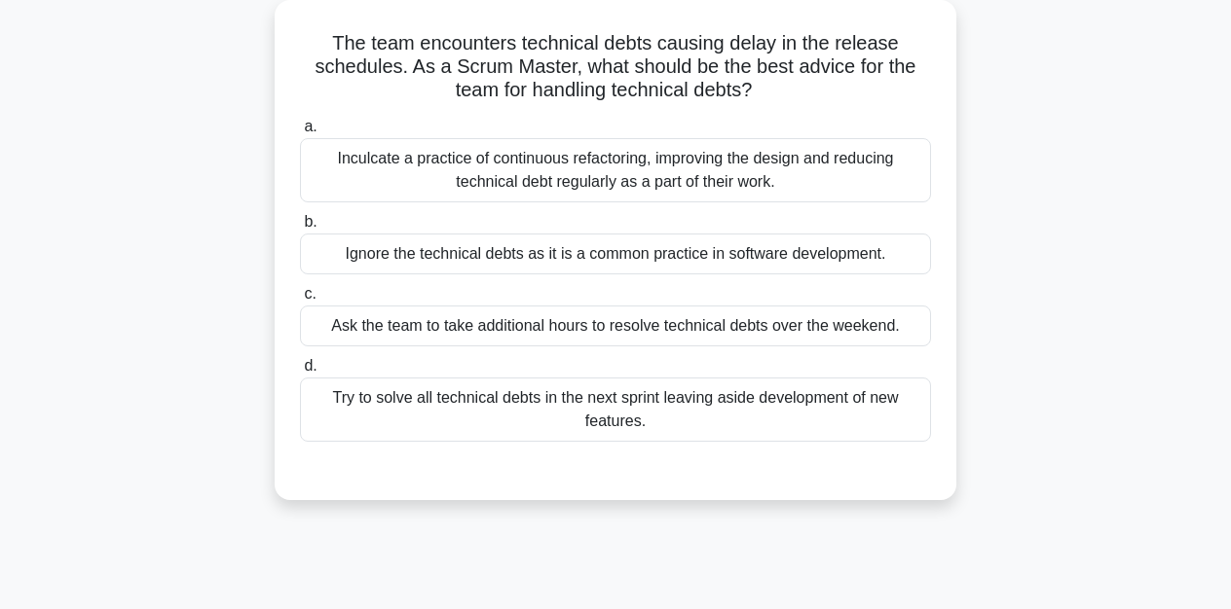
click at [671, 176] on div "Inculcate a practice of continuous refactoring, improving the design and reduci…" at bounding box center [615, 170] width 631 height 64
click at [300, 133] on input "a. Inculcate a practice of continuous refactoring, improving the design and red…" at bounding box center [300, 127] width 0 height 13
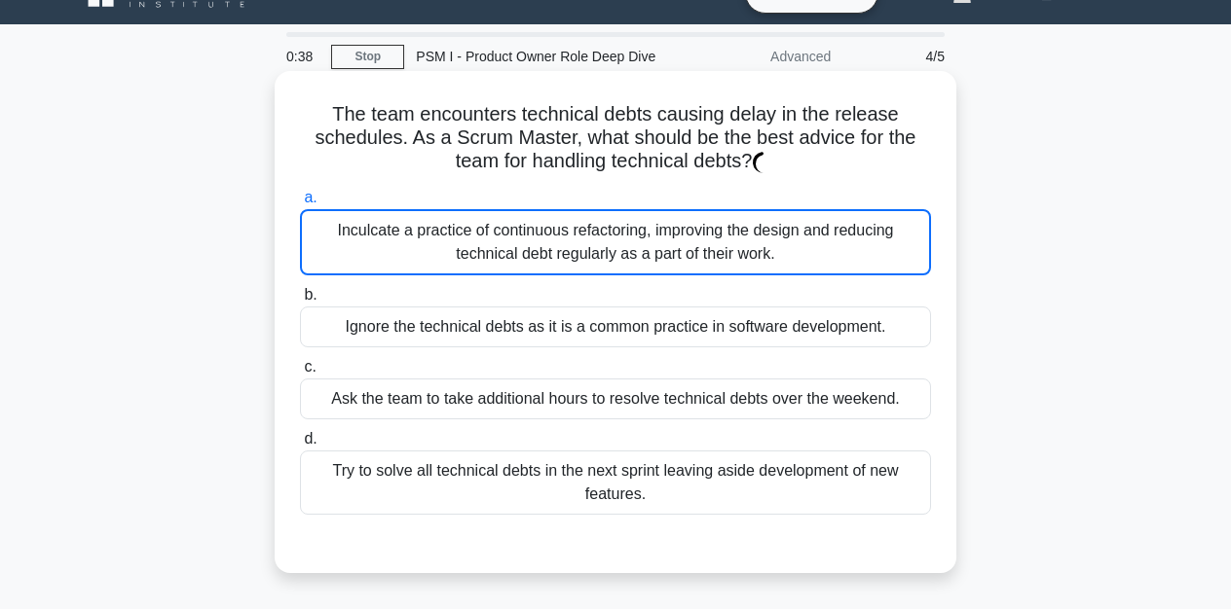
scroll to position [39, 0]
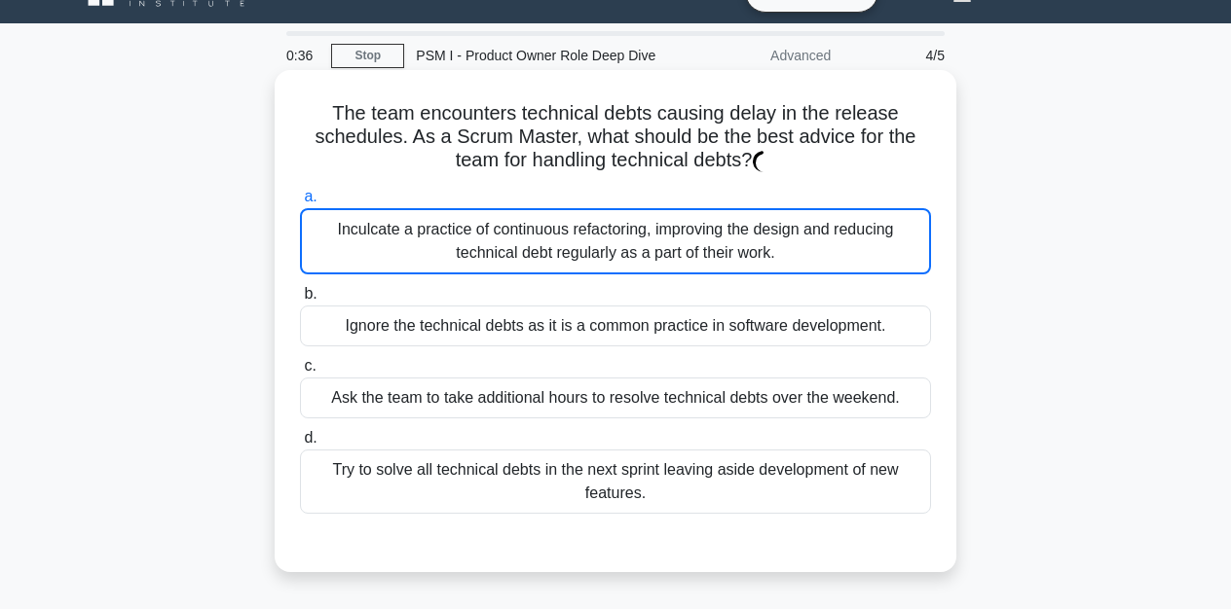
click at [609, 235] on div "Inculcate a practice of continuous refactoring, improving the design and reduci…" at bounding box center [615, 241] width 631 height 66
click at [300, 203] on input "a. Inculcate a practice of continuous refactoring, improving the design and red…" at bounding box center [300, 197] width 0 height 13
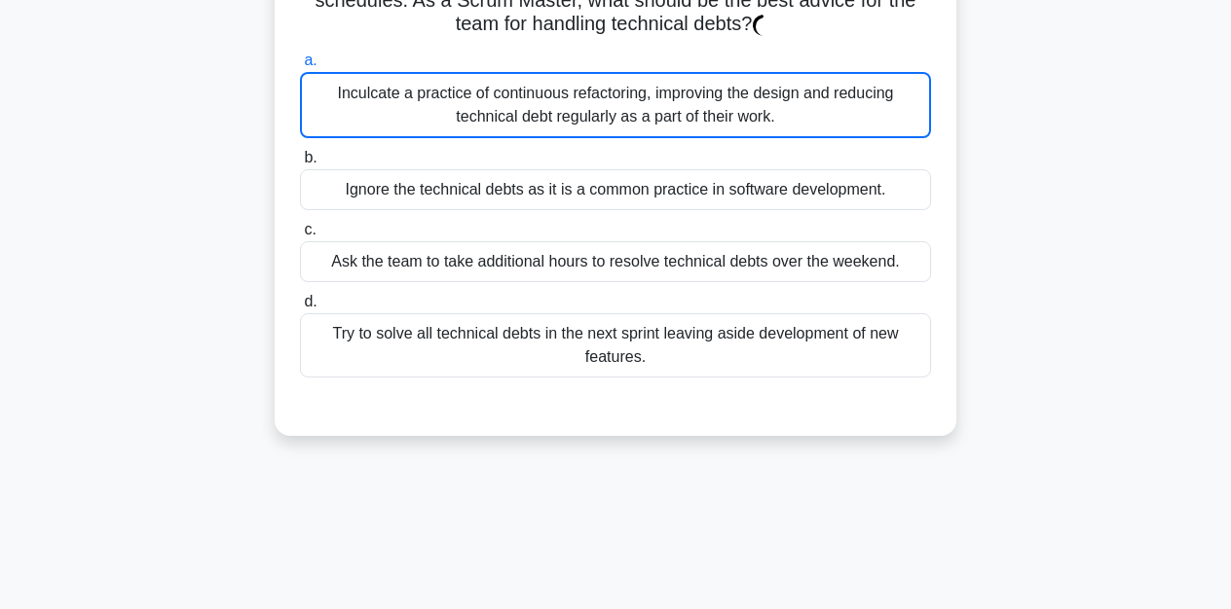
scroll to position [164, 0]
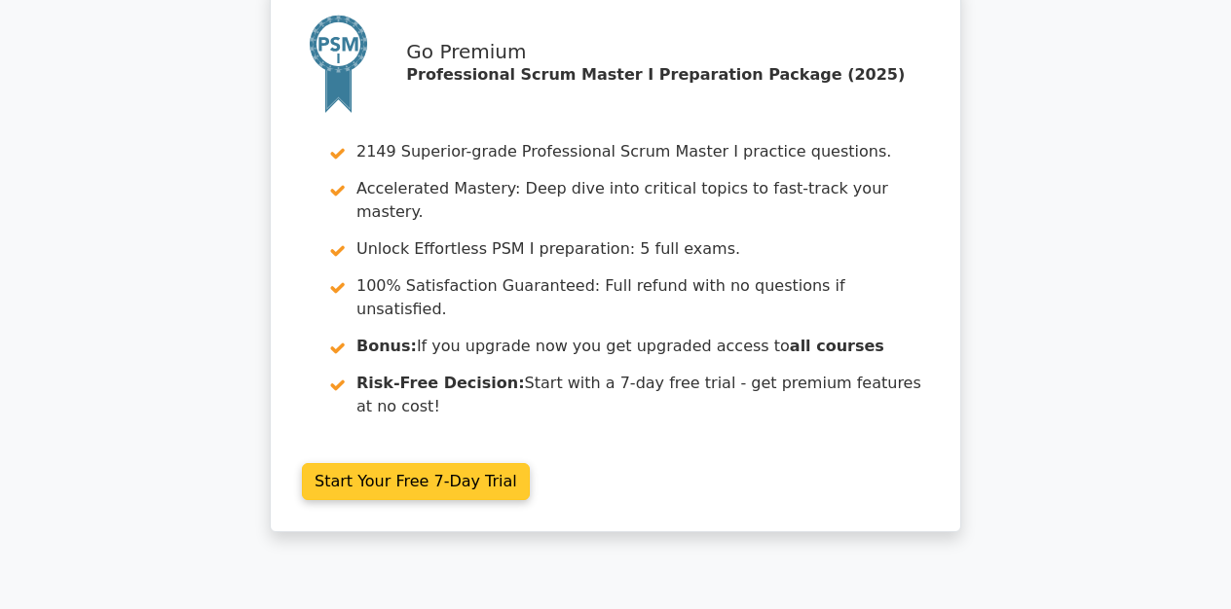
scroll to position [77, 0]
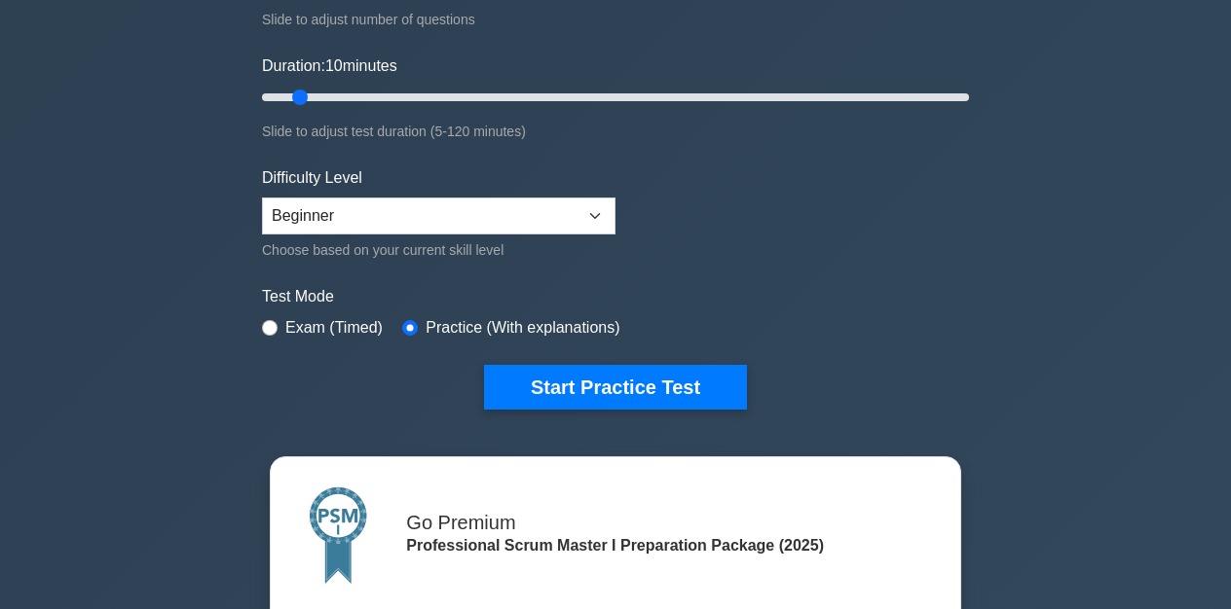
scroll to position [342, 0]
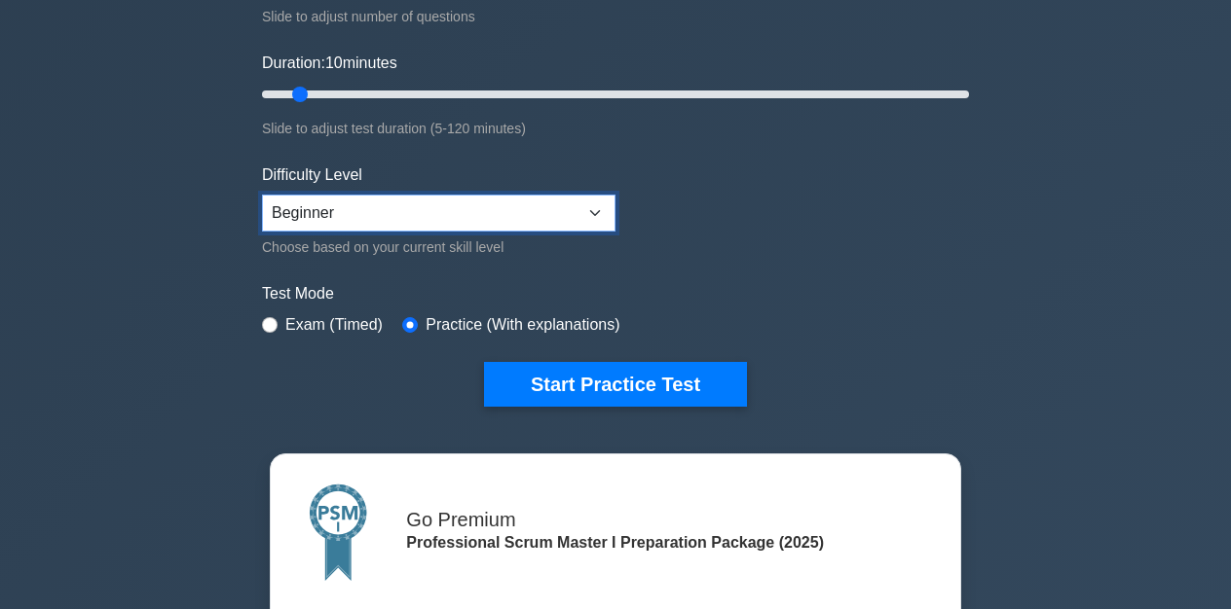
select select "intermediate"
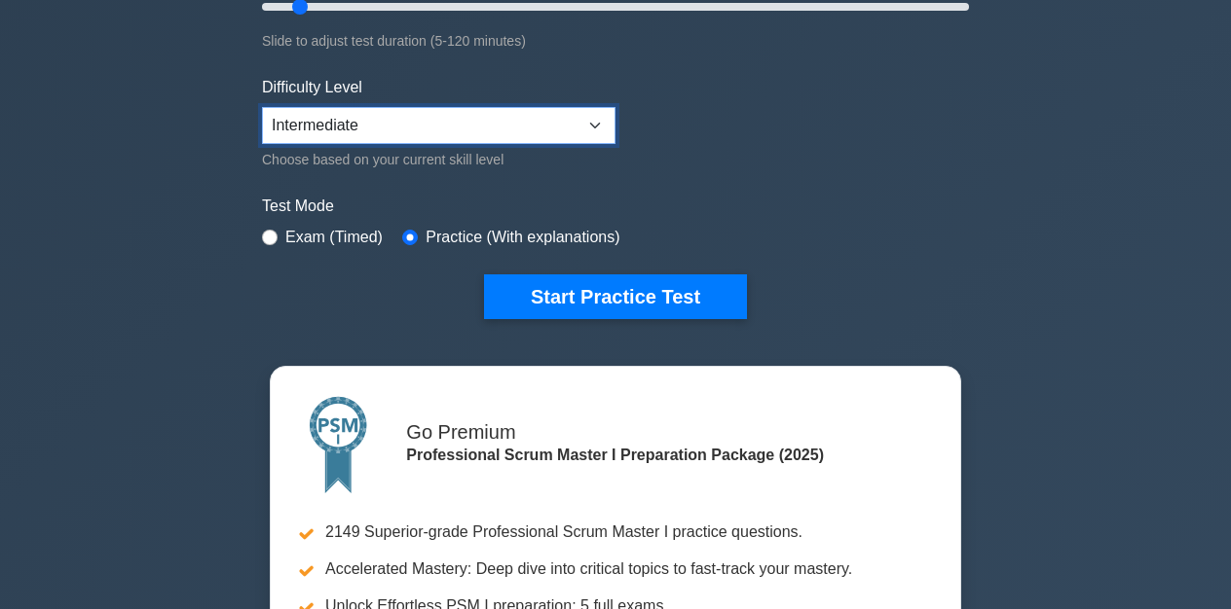
scroll to position [430, 0]
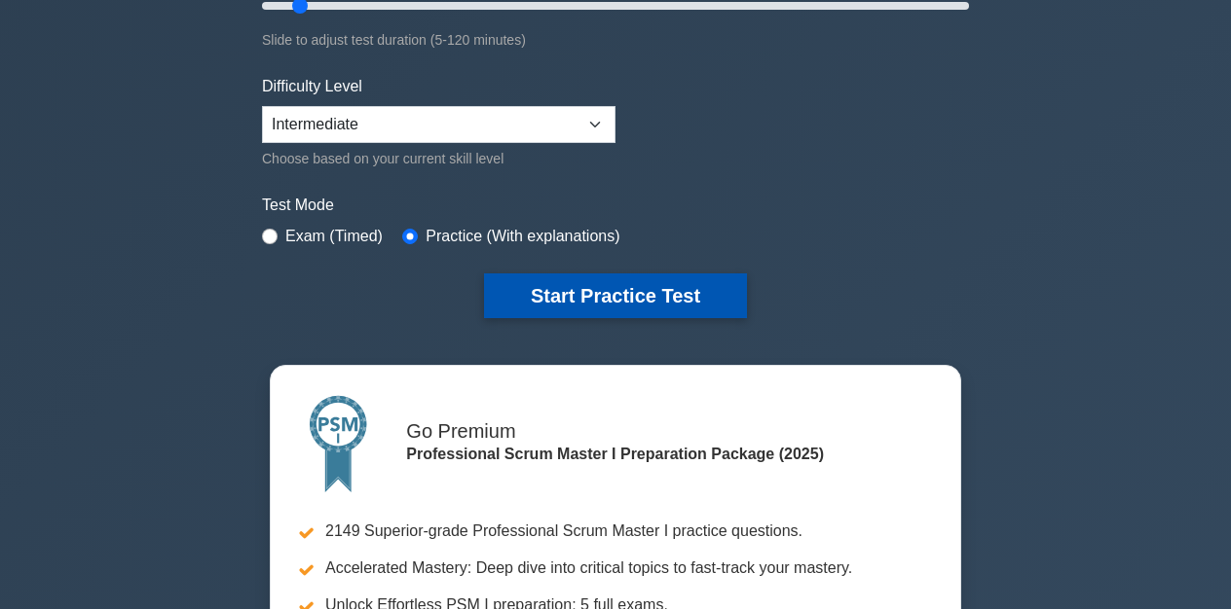
click at [633, 287] on button "Start Practice Test" at bounding box center [615, 296] width 263 height 45
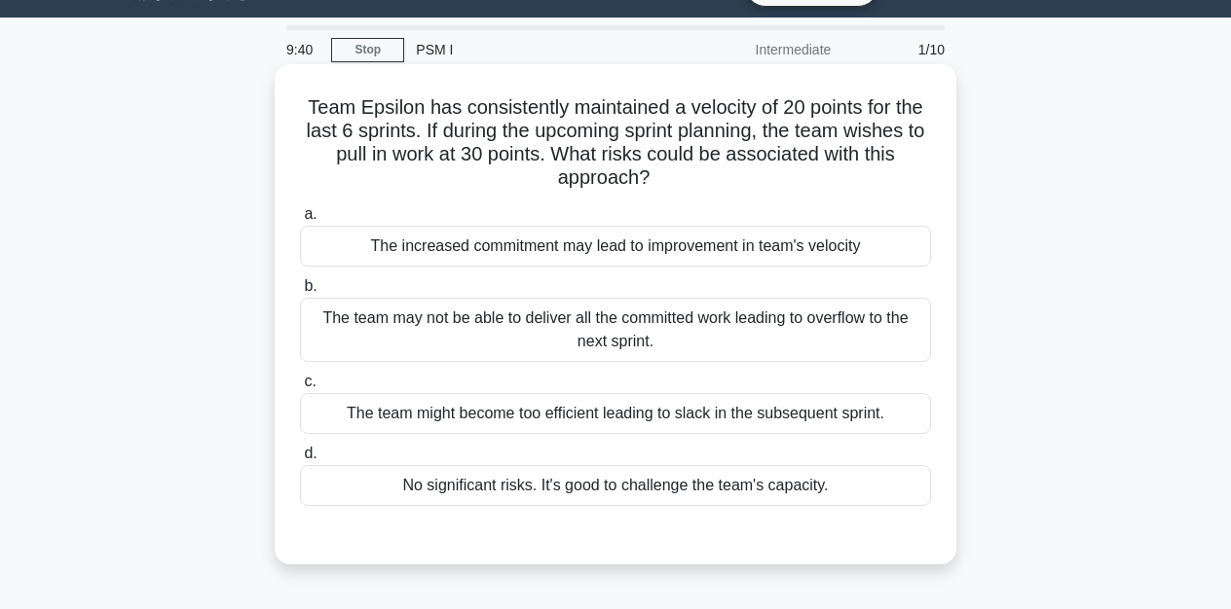
scroll to position [47, 0]
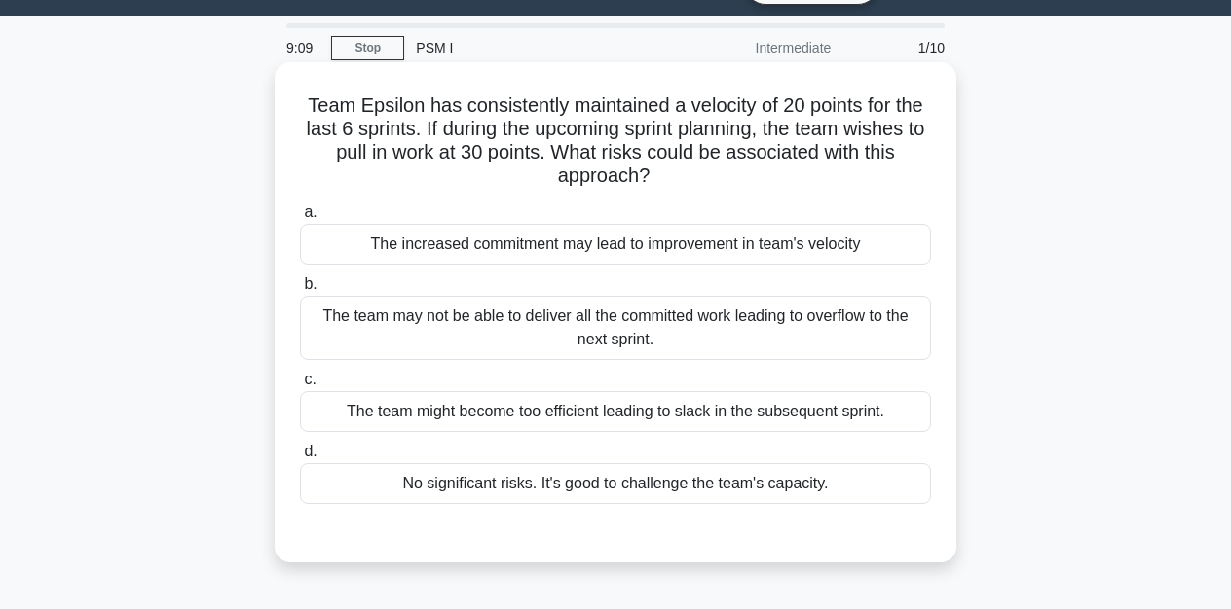
click at [540, 320] on div "The team may not be able to deliver all the committed work leading to overflow …" at bounding box center [615, 328] width 631 height 64
click at [300, 291] on input "b. The team may not be able to deliver all the committed work leading to overfl…" at bounding box center [300, 284] width 0 height 13
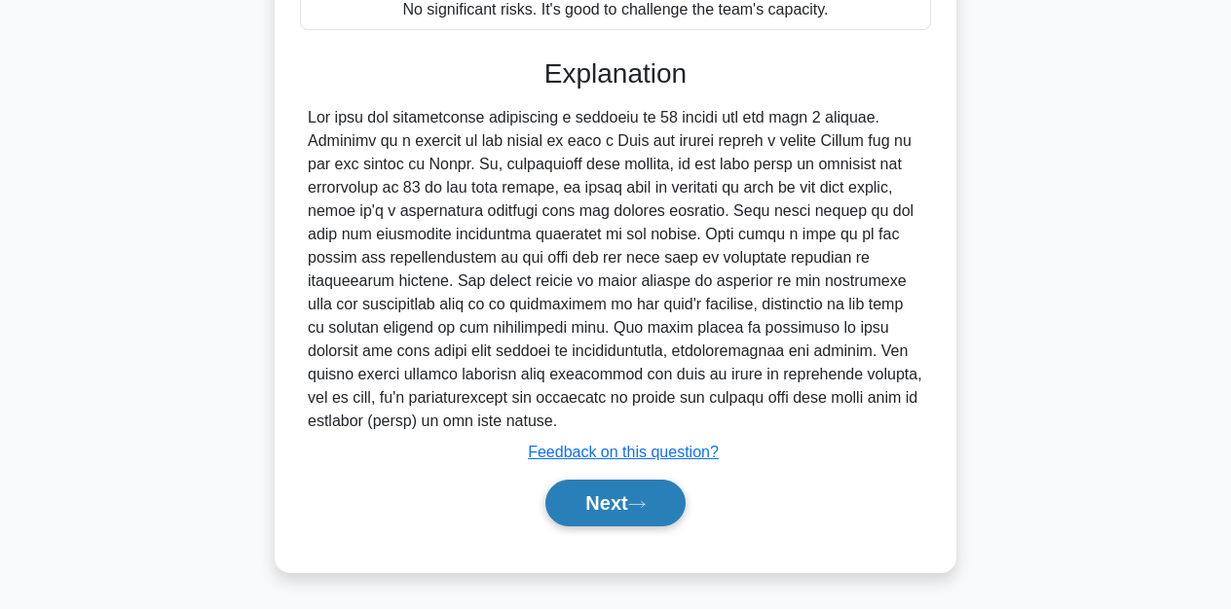
click at [596, 509] on button "Next" at bounding box center [614, 503] width 139 height 47
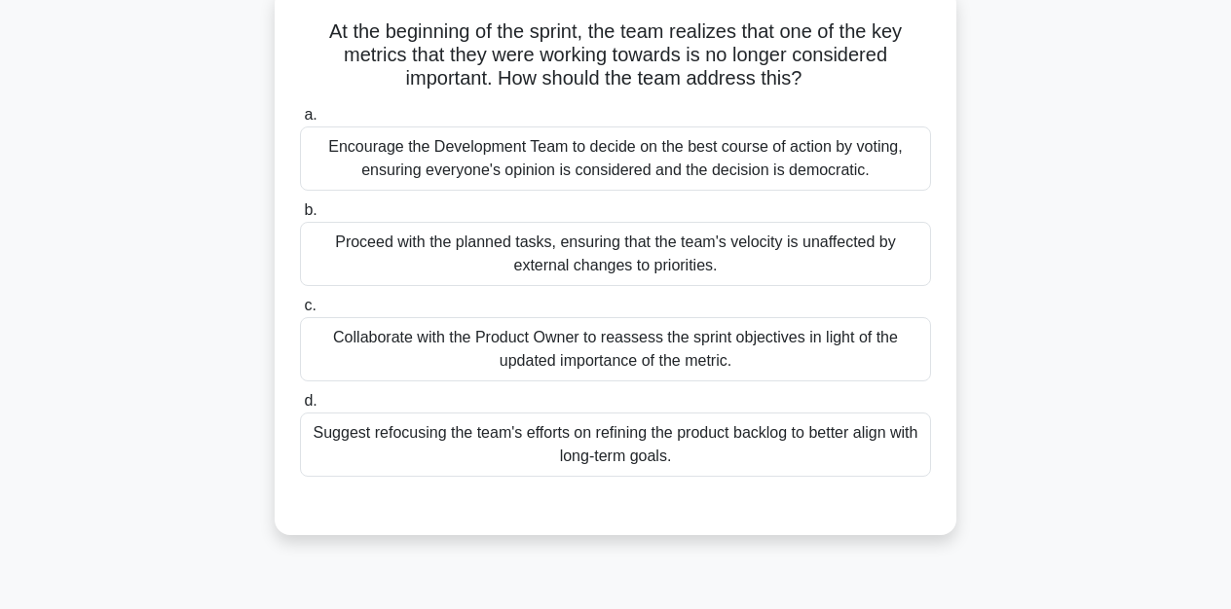
scroll to position [122, 0]
click at [506, 354] on div "Collaborate with the Product Owner to reassess the sprint objectives in light o…" at bounding box center [615, 348] width 631 height 64
click at [300, 312] on input "c. Collaborate with the Product Owner to reassess the sprint objectives in ligh…" at bounding box center [300, 305] width 0 height 13
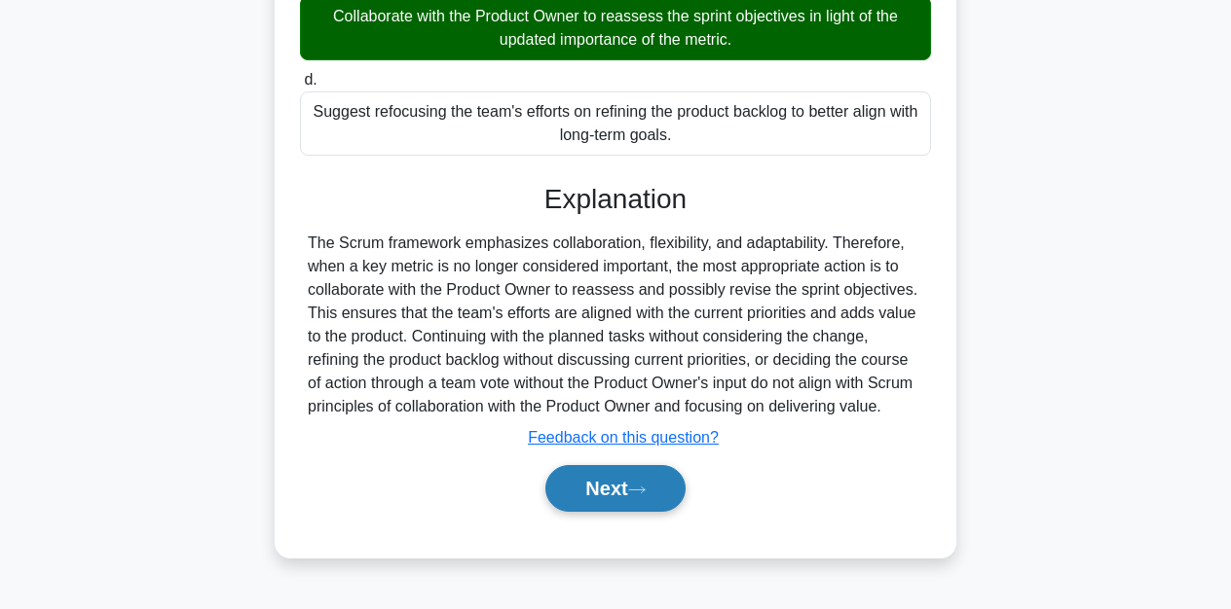
scroll to position [442, 0]
click at [604, 499] on button "Next" at bounding box center [614, 488] width 139 height 47
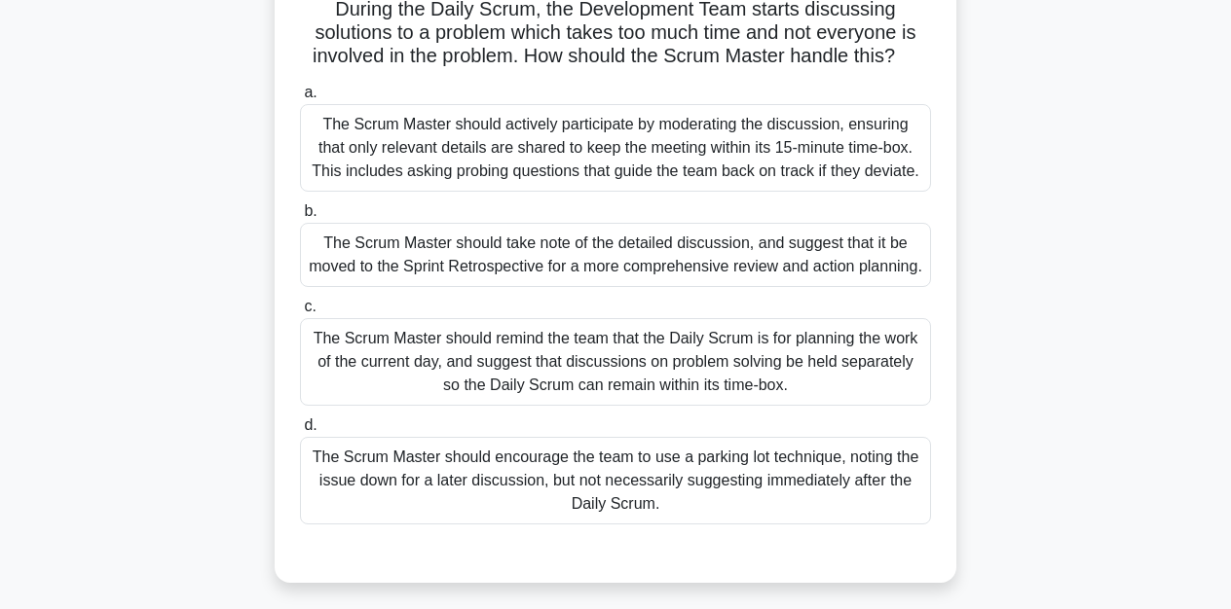
scroll to position [145, 0]
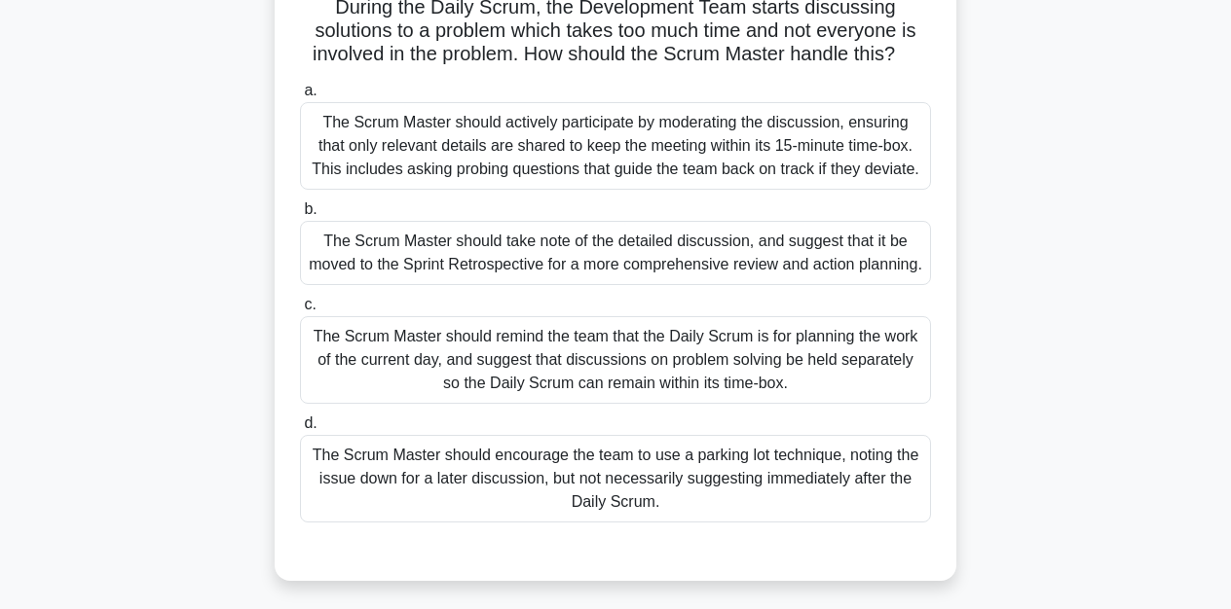
click at [514, 129] on div "The Scrum Master should actively participate by moderating the discussion, ensu…" at bounding box center [615, 146] width 631 height 88
click at [300, 97] on input "a. The Scrum Master should actively participate by moderating the discussion, e…" at bounding box center [300, 91] width 0 height 13
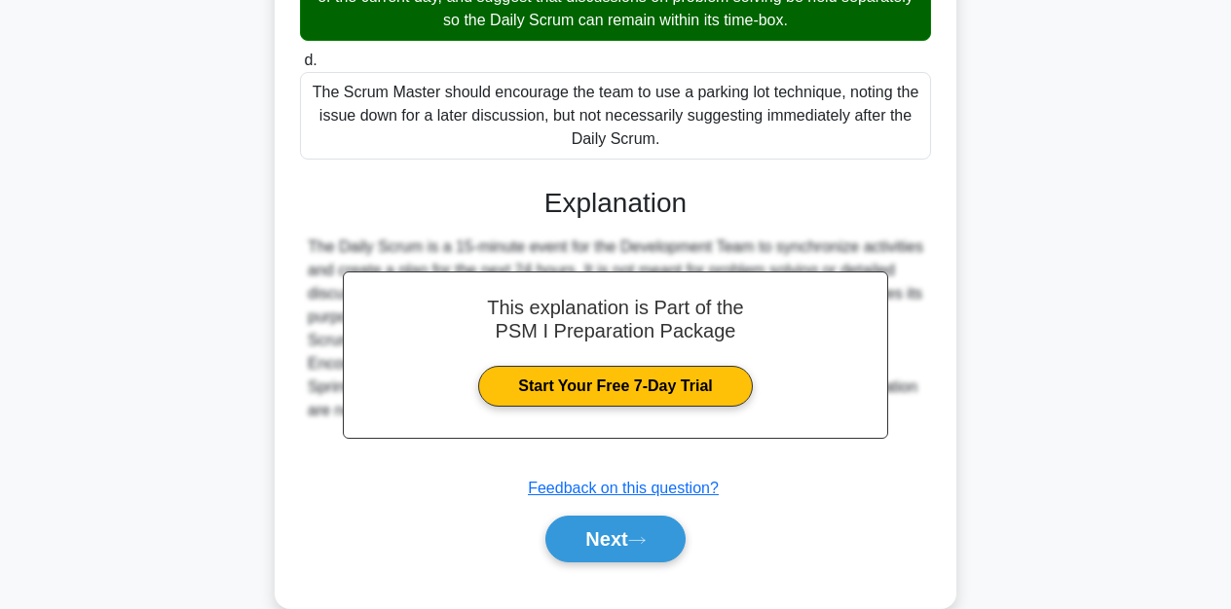
scroll to position [511, 0]
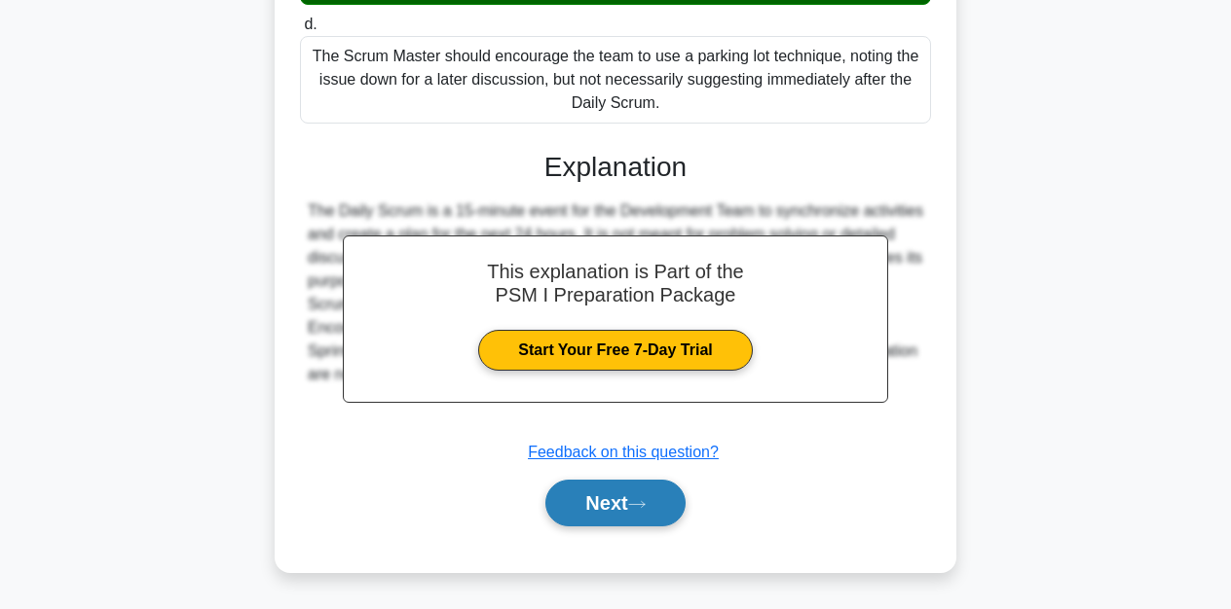
click at [616, 507] on button "Next" at bounding box center [614, 503] width 139 height 47
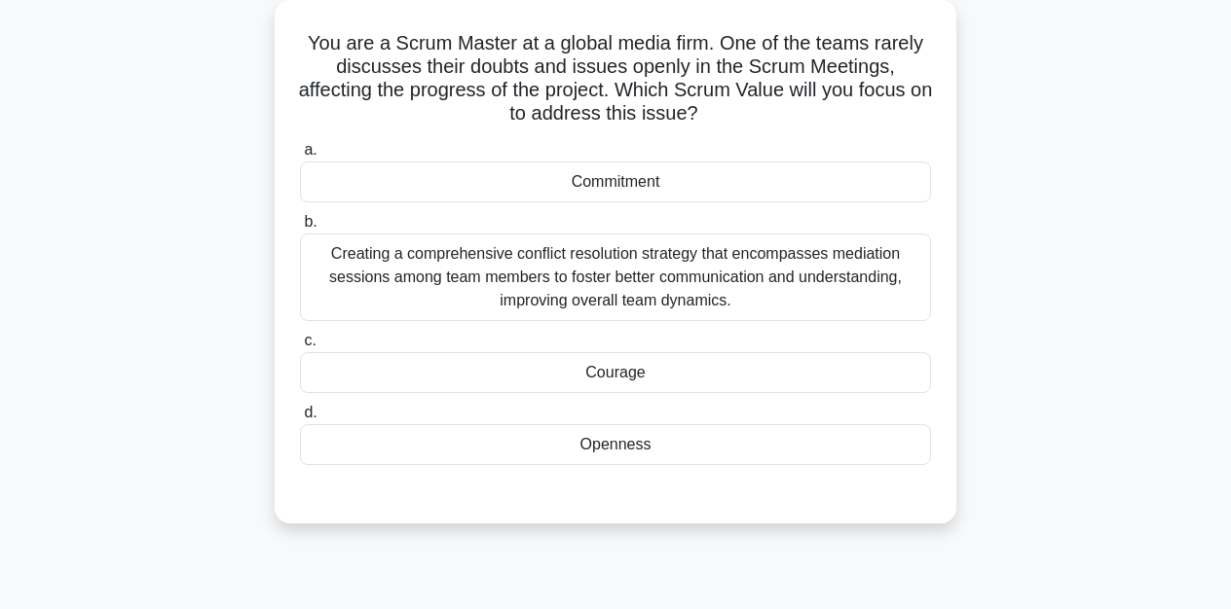
scroll to position [111, 0]
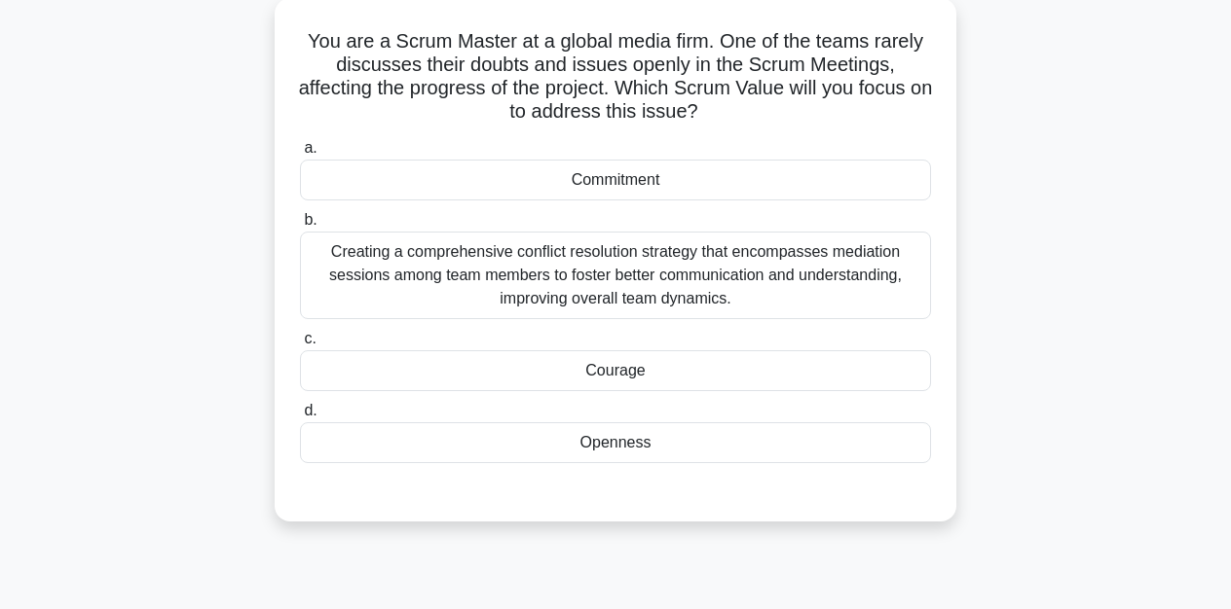
click at [540, 280] on div "Creating a comprehensive conflict resolution strategy that encompasses mediatio…" at bounding box center [615, 276] width 631 height 88
click at [300, 227] on input "b. Creating a comprehensive conflict resolution strategy that encompasses media…" at bounding box center [300, 220] width 0 height 13
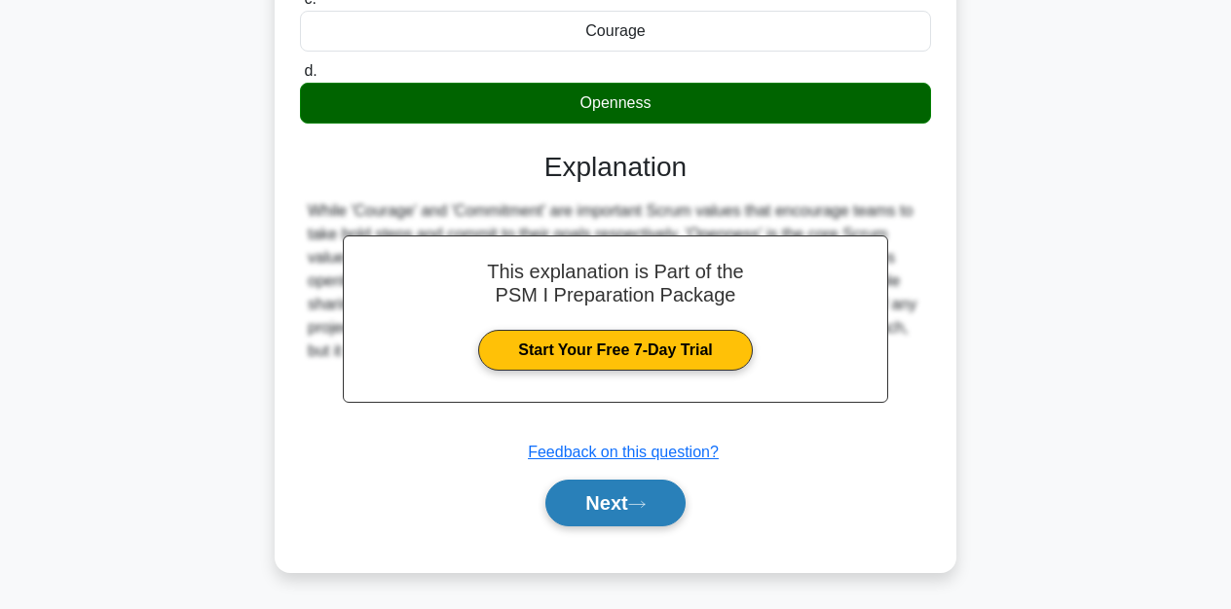
click at [619, 495] on button "Next" at bounding box center [614, 503] width 139 height 47
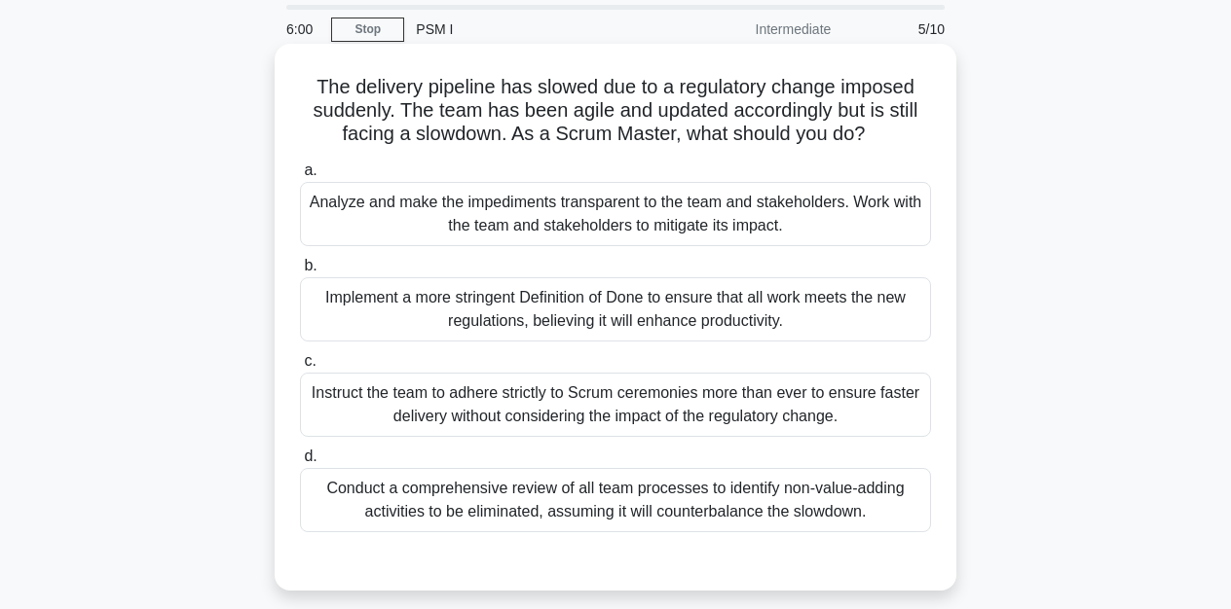
scroll to position [70, 0]
click at [364, 26] on link "Stop" at bounding box center [367, 25] width 73 height 24
